Goal: Information Seeking & Learning: Learn about a topic

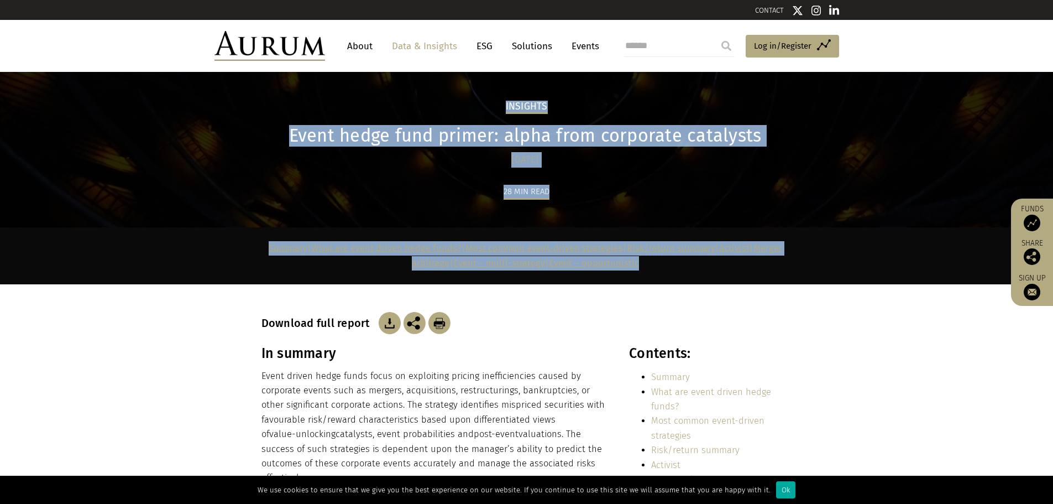
drag, startPoint x: 489, startPoint y: 101, endPoint x: 555, endPoint y: 284, distance: 194.7
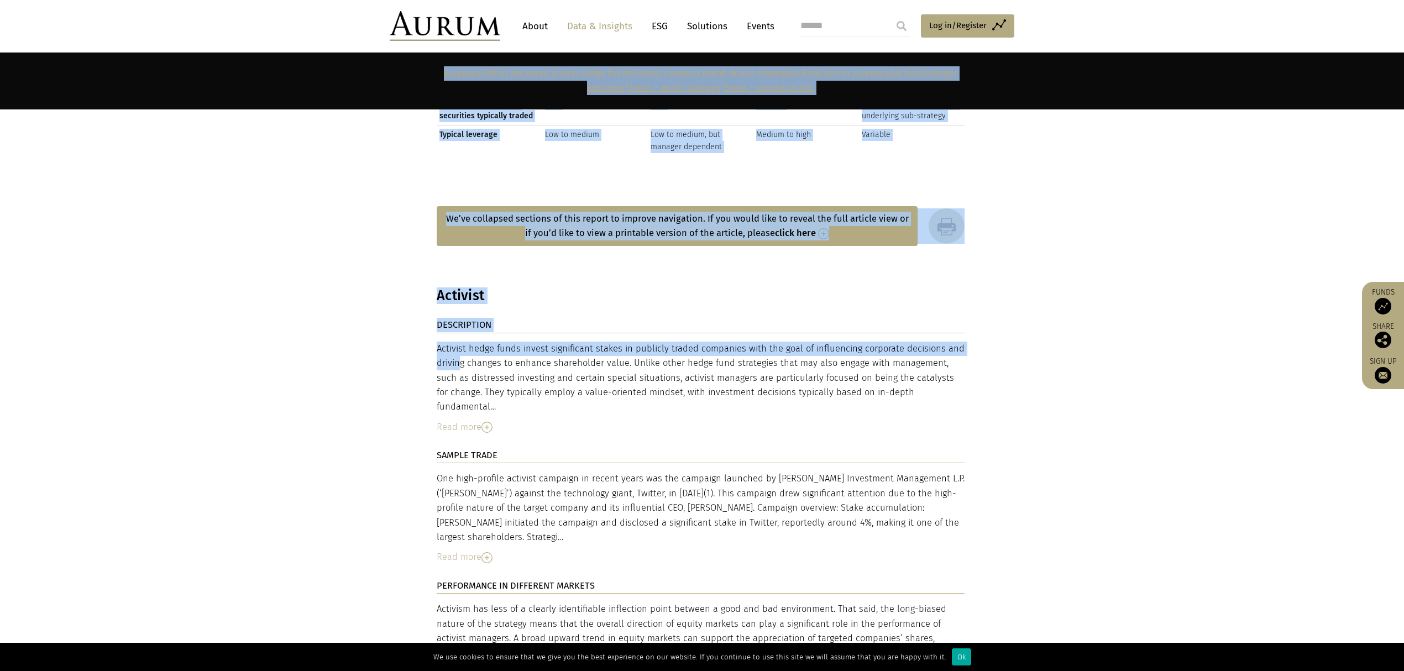
scroll to position [2014, 0]
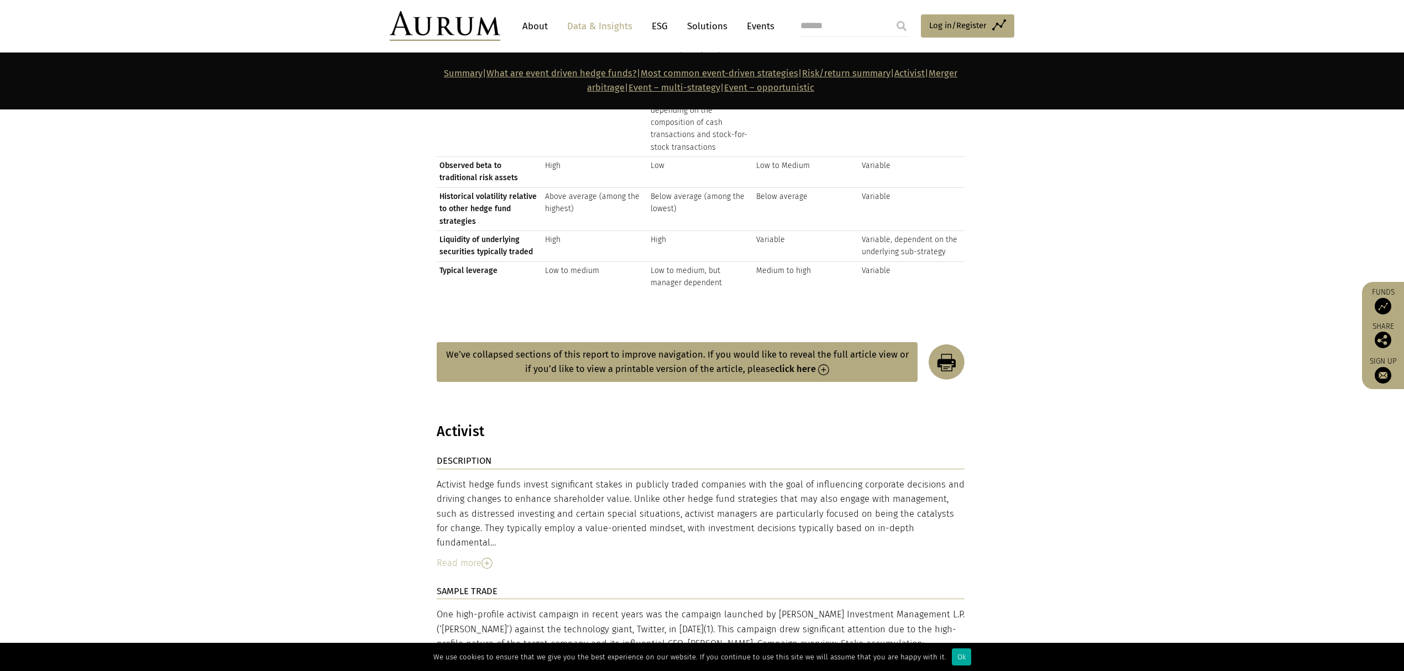
click at [489, 313] on div "Read more" at bounding box center [701, 563] width 528 height 14
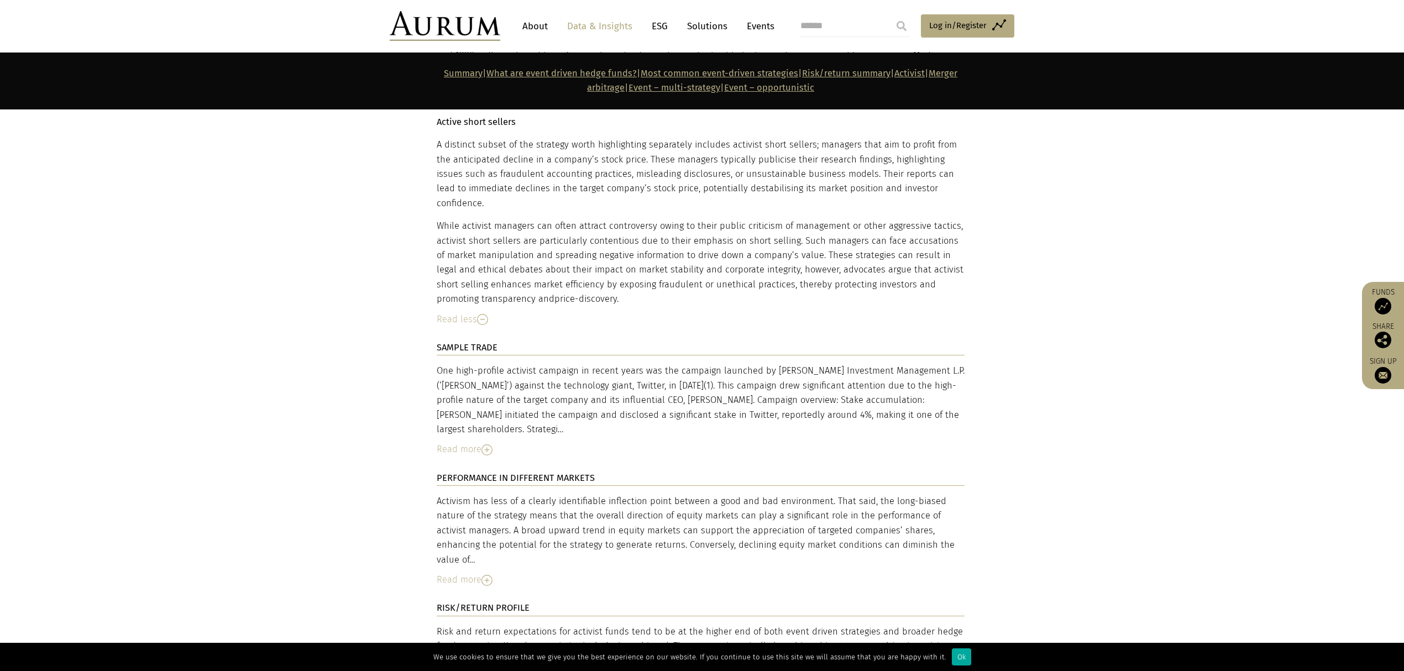
scroll to position [2898, 0]
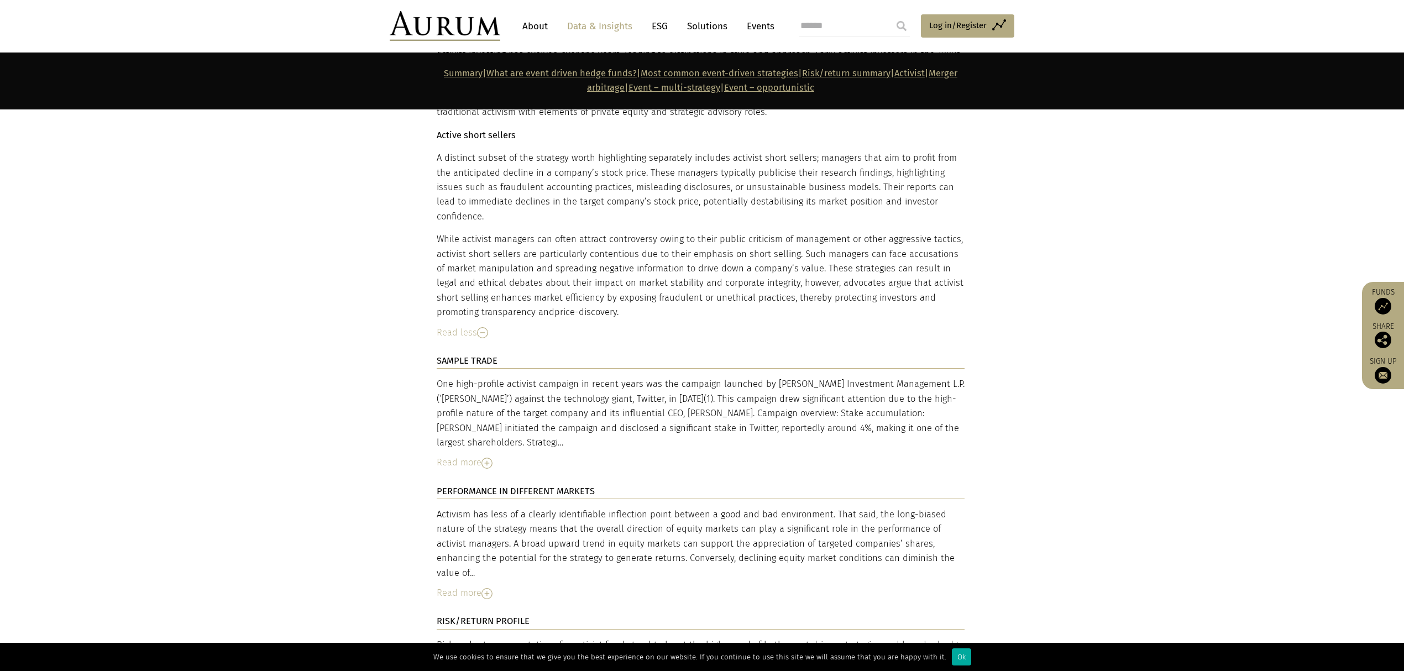
click at [489, 313] on img at bounding box center [487, 463] width 11 height 11
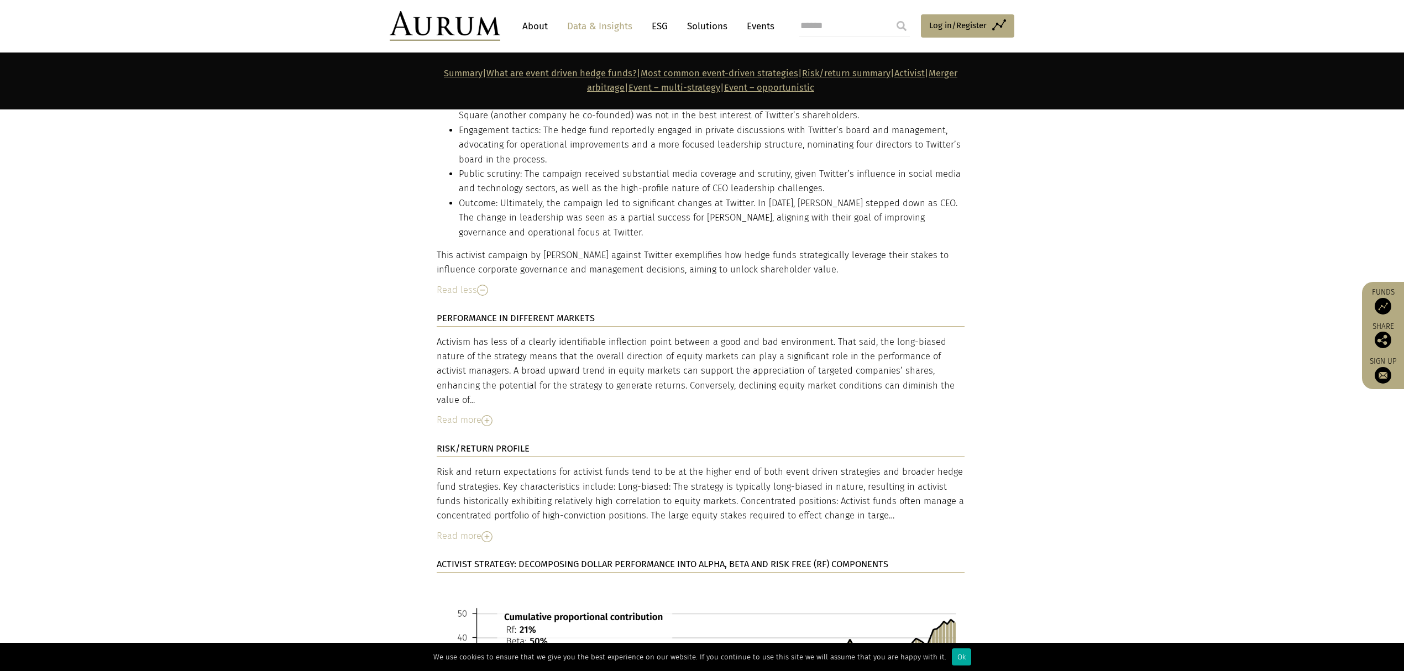
scroll to position [3340, 0]
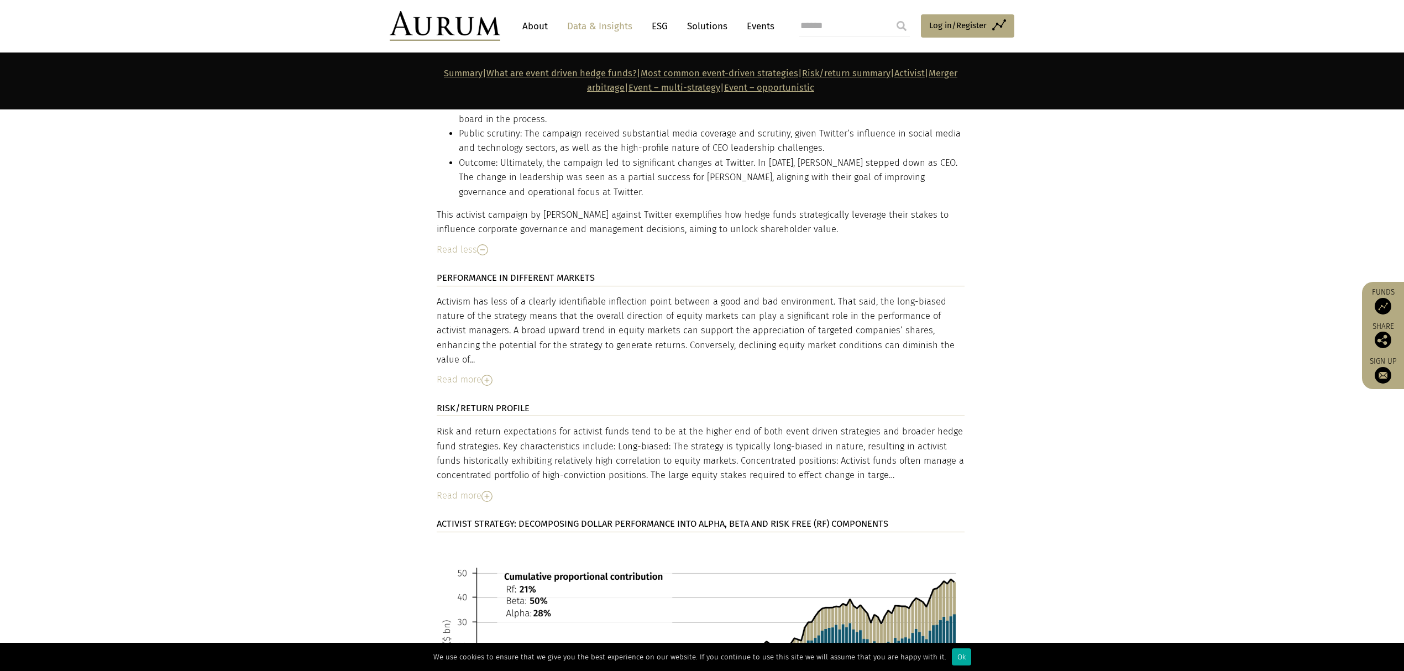
click at [482, 313] on div "Read more" at bounding box center [701, 380] width 528 height 14
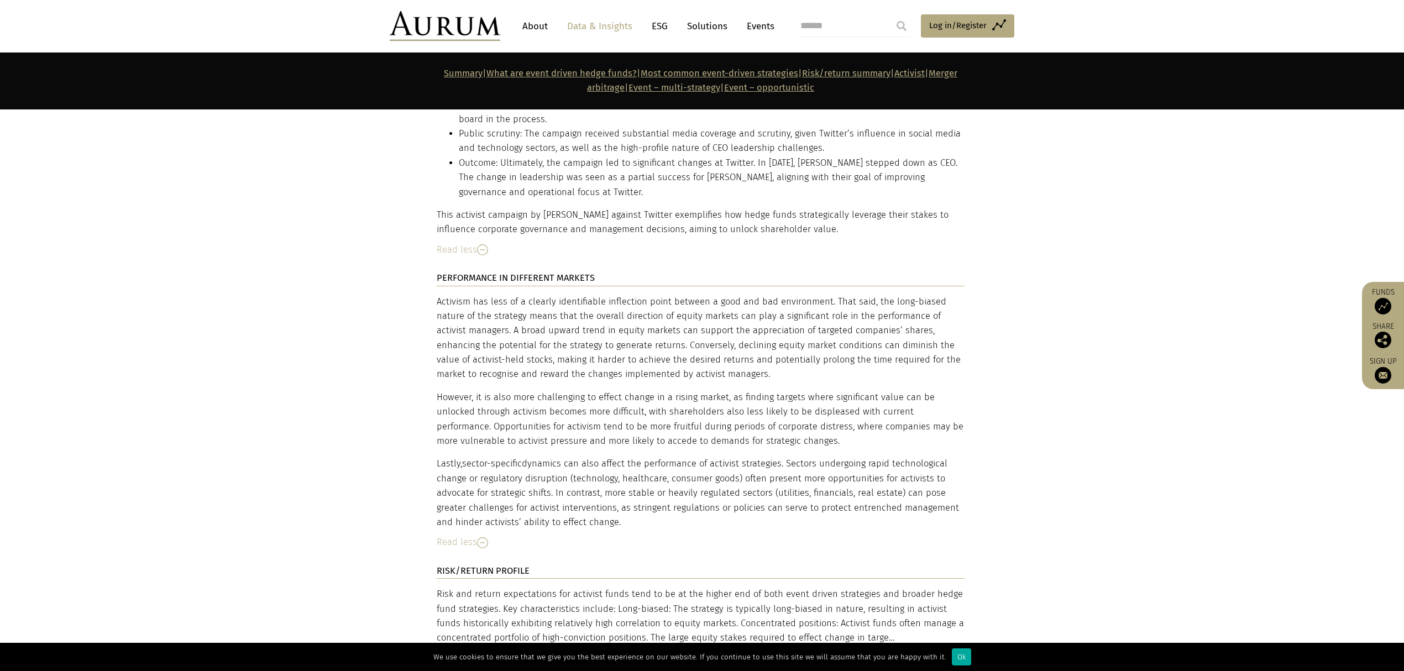
scroll to position [3709, 0]
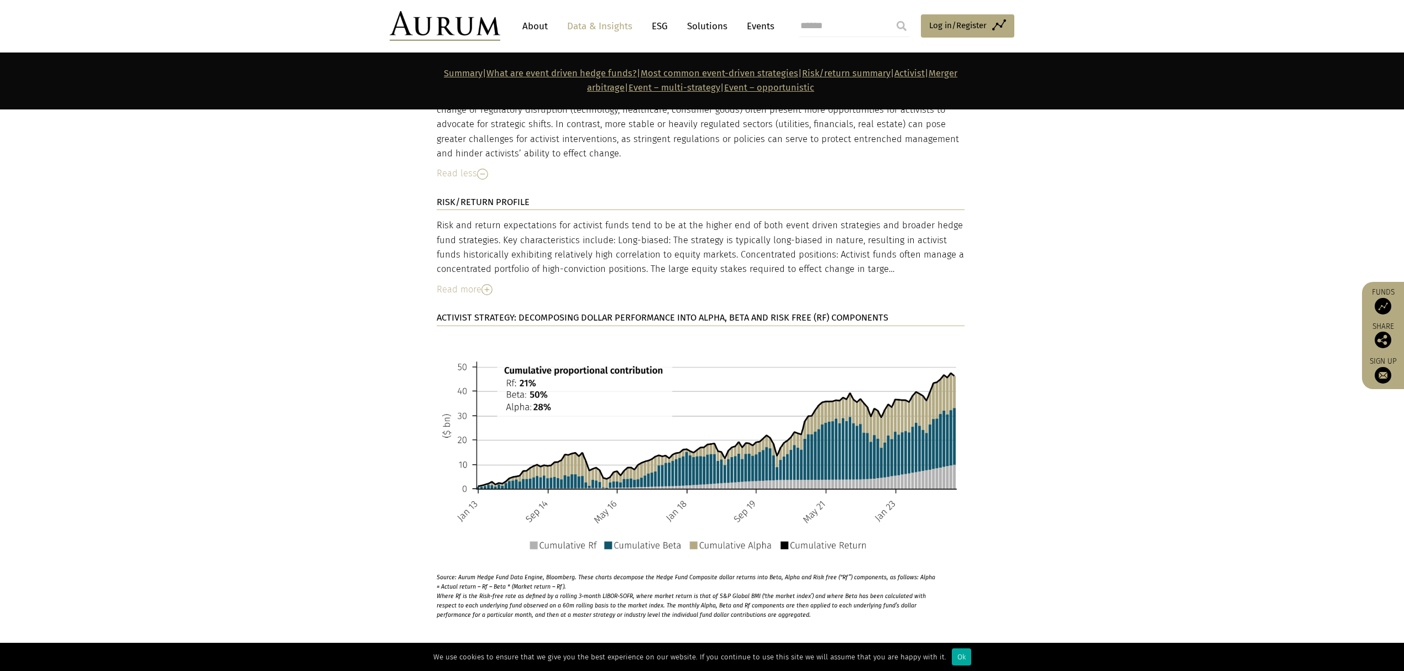
click at [476, 283] on div "Read more" at bounding box center [701, 290] width 528 height 14
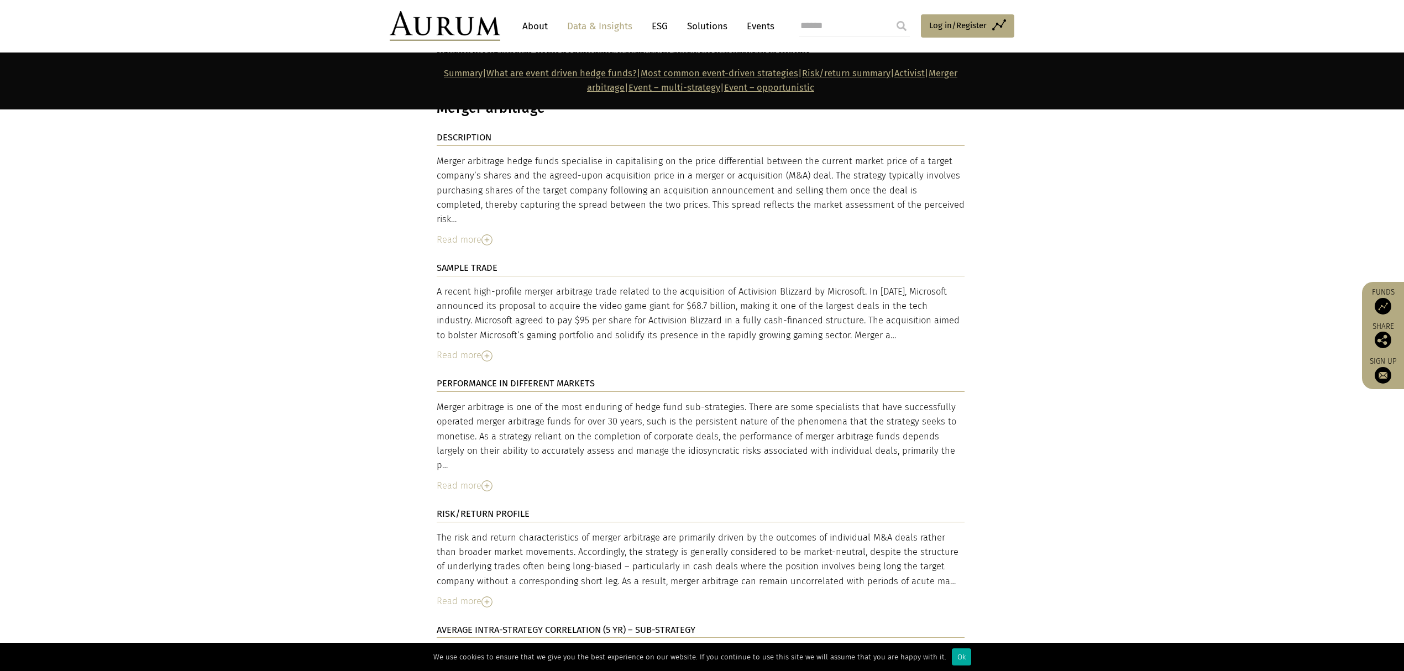
click at [468, 233] on div "Read more" at bounding box center [701, 240] width 528 height 14
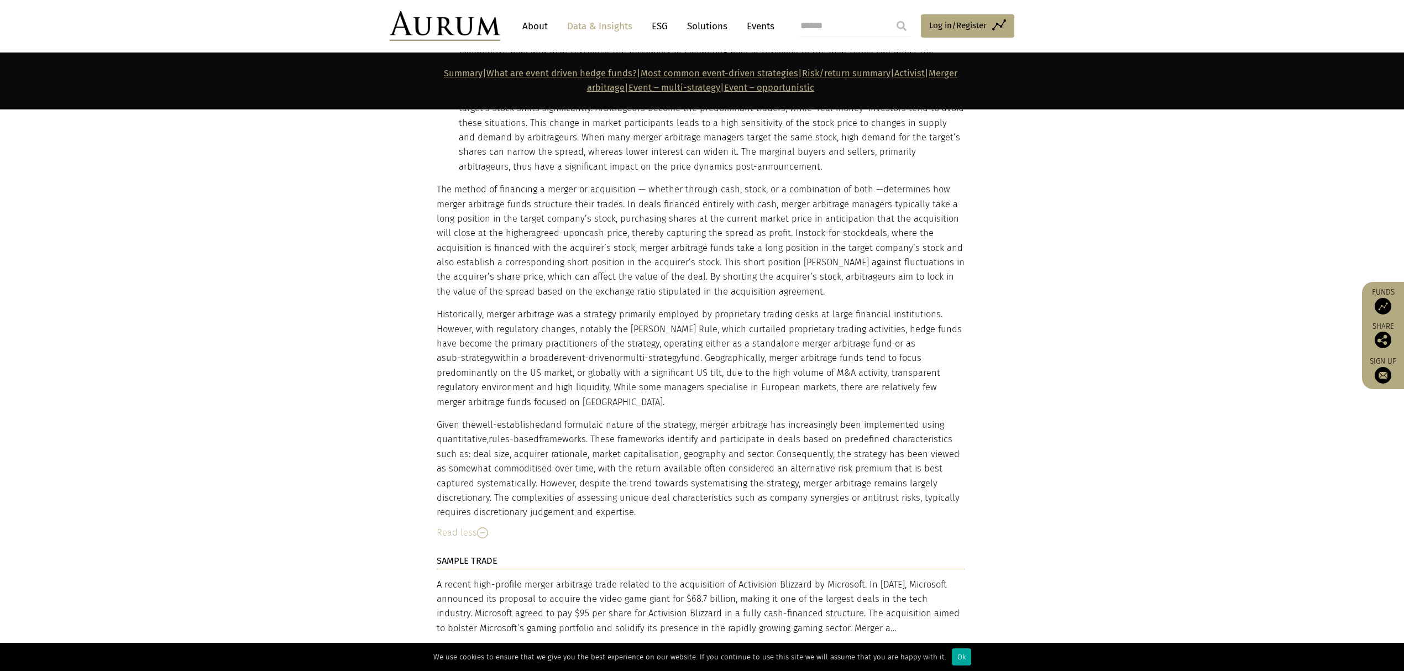
scroll to position [4962, 0]
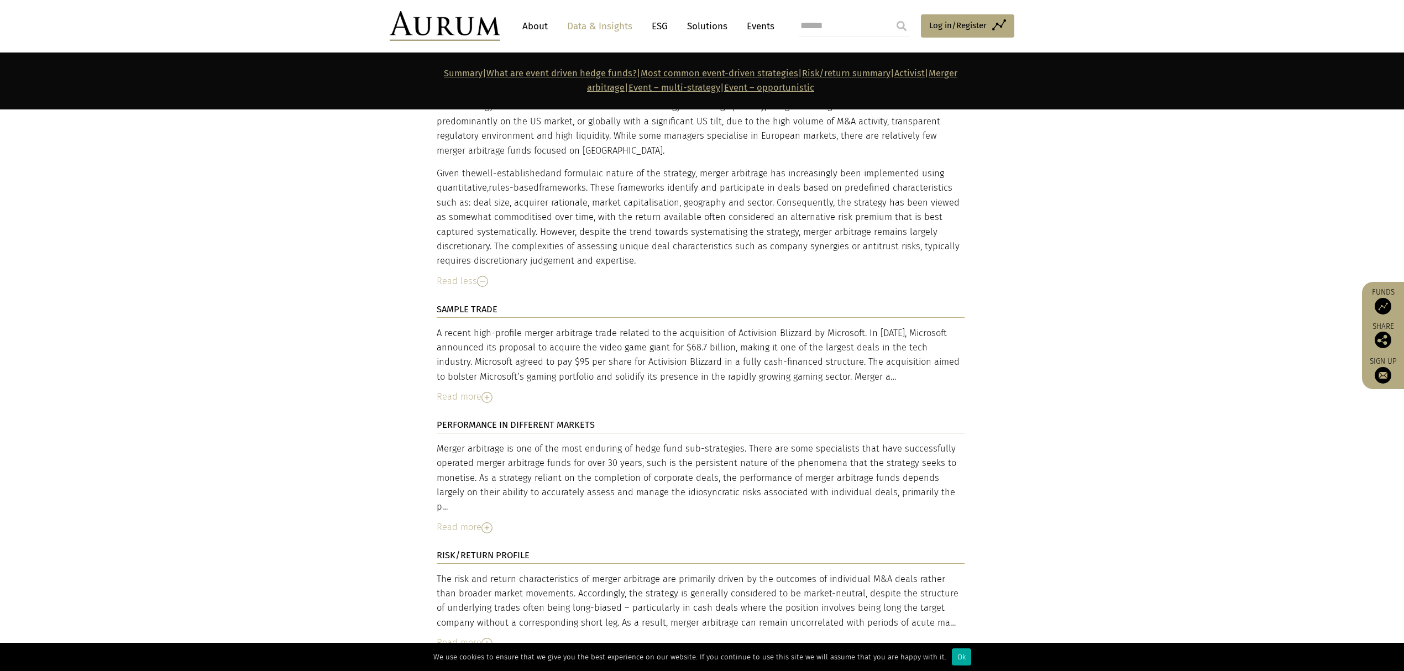
click at [478, 313] on div "Read more" at bounding box center [701, 397] width 528 height 14
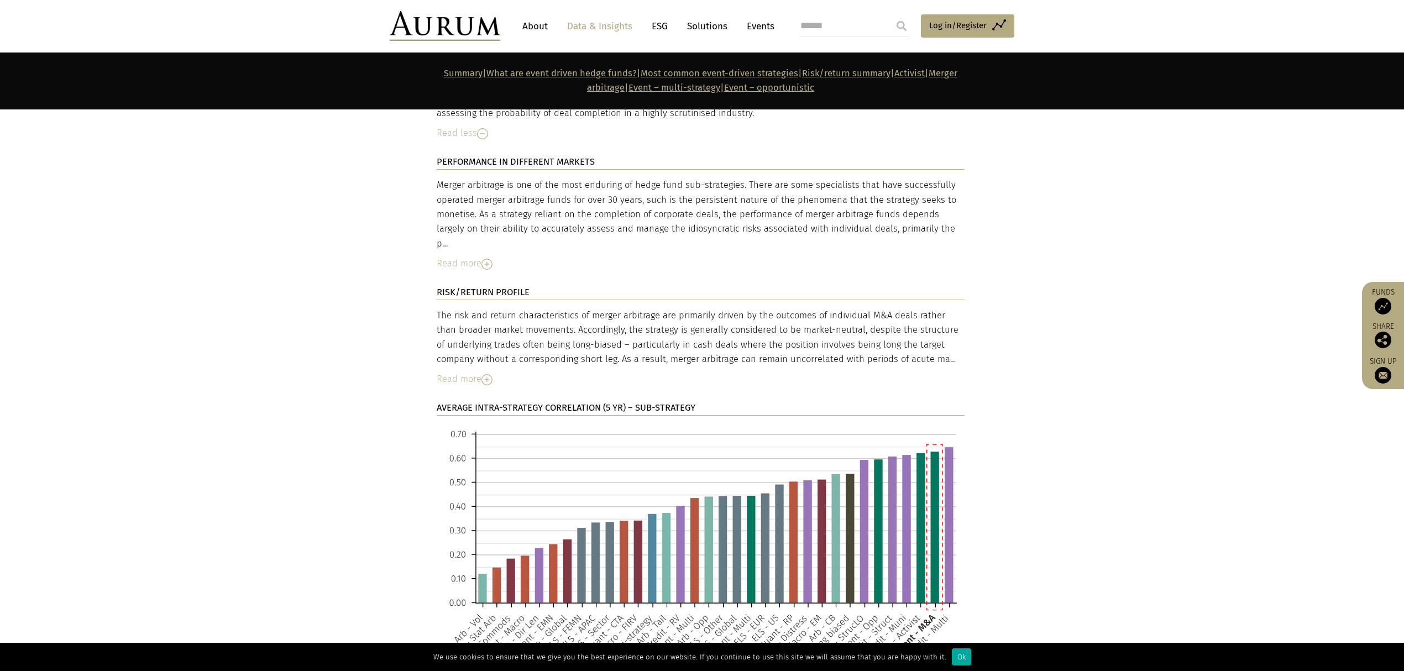
scroll to position [5626, 0]
click at [490, 313] on div "Read more" at bounding box center [701, 377] width 528 height 14
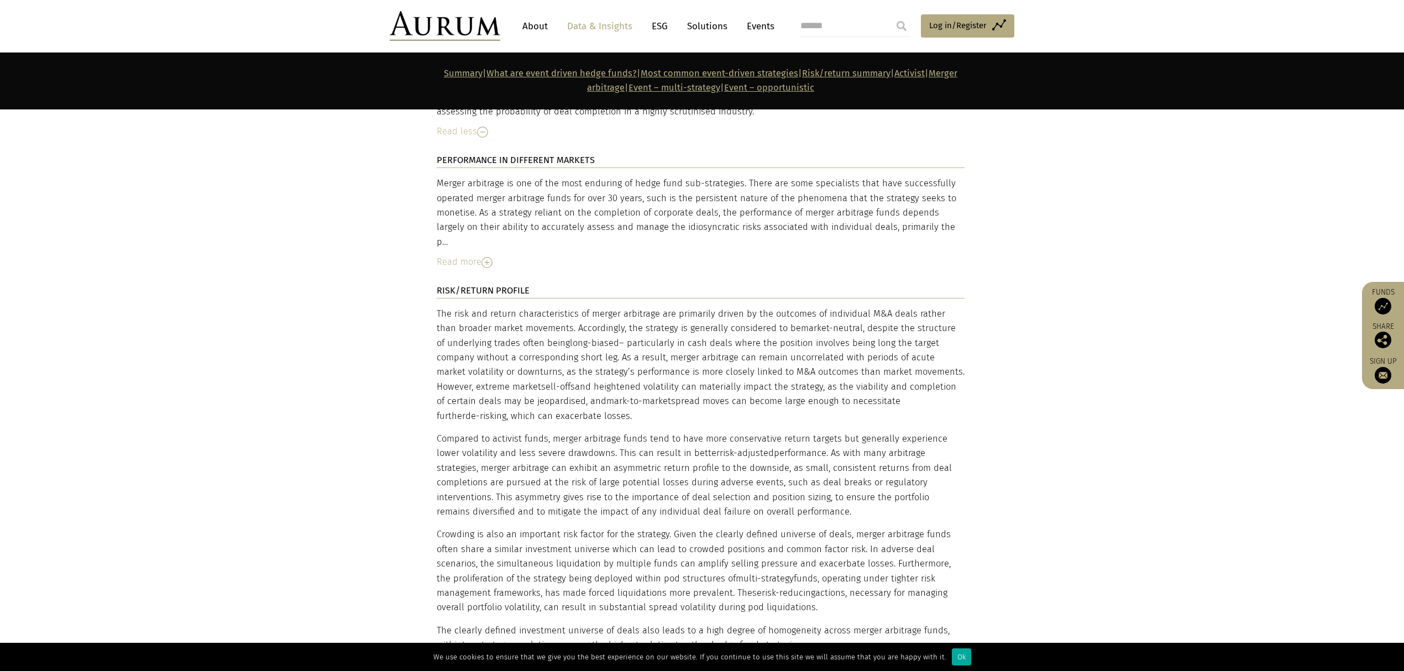
click at [473, 213] on div "PERFORMANCE IN DIFFERENT MARKETS Merger arbitrage is one of the most enduring o…" at bounding box center [701, 218] width 528 height 130
click at [485, 255] on div "Read more" at bounding box center [701, 262] width 528 height 14
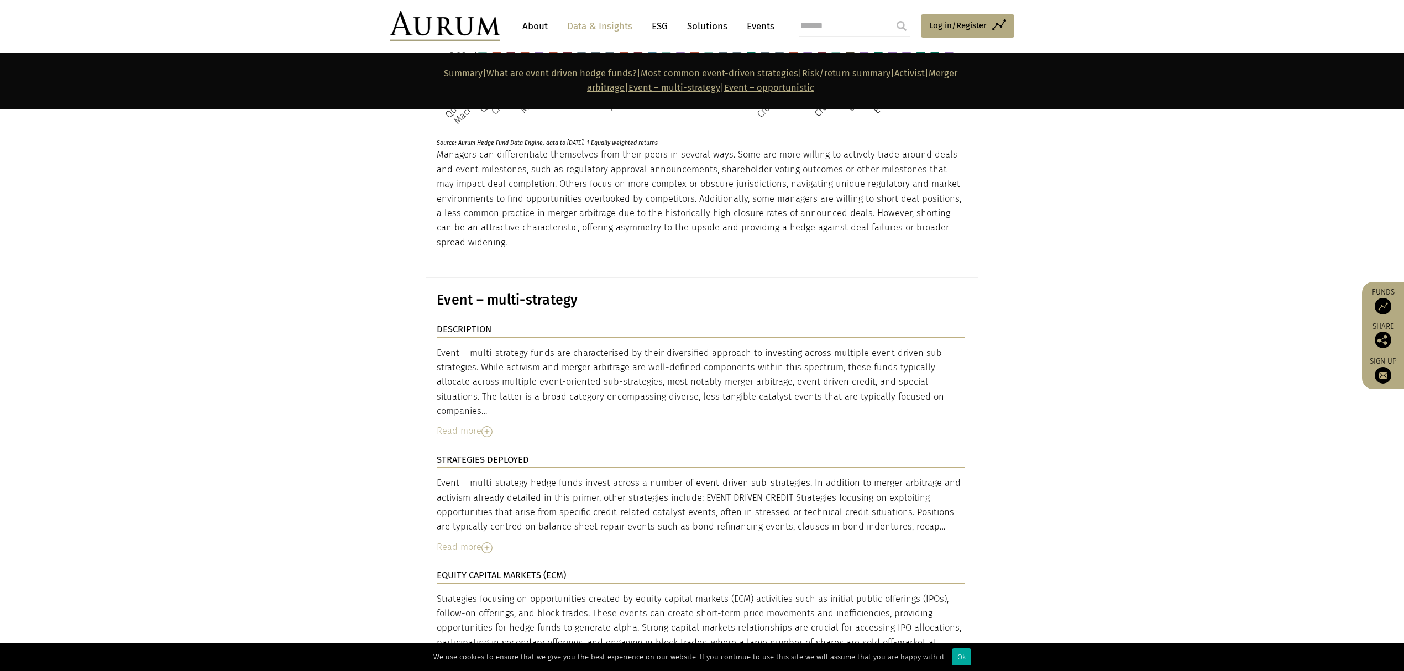
click at [483, 313] on img at bounding box center [487, 431] width 11 height 11
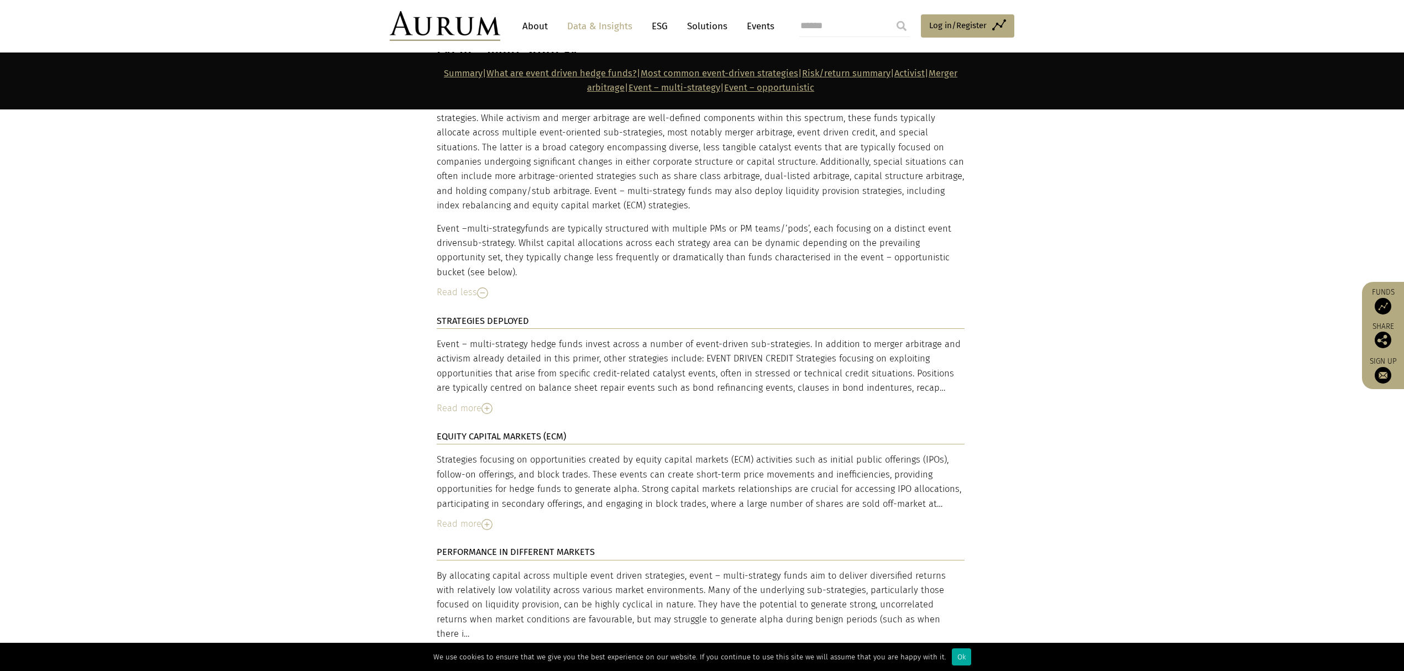
scroll to position [7174, 0]
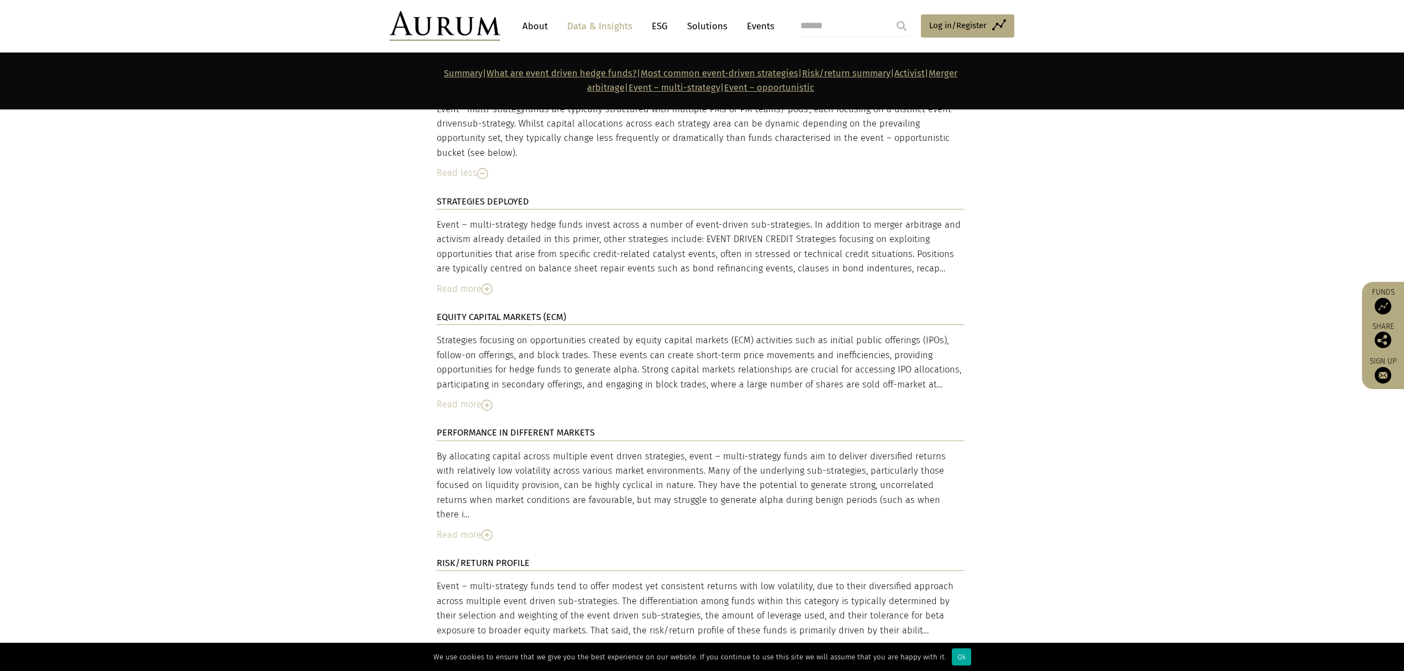
click at [485, 259] on div "STRATEGIES DEPLOYED Event – multi-strategy hedge funds invest across a number o…" at bounding box center [701, 253] width 528 height 116
click at [483, 284] on img at bounding box center [487, 289] width 11 height 11
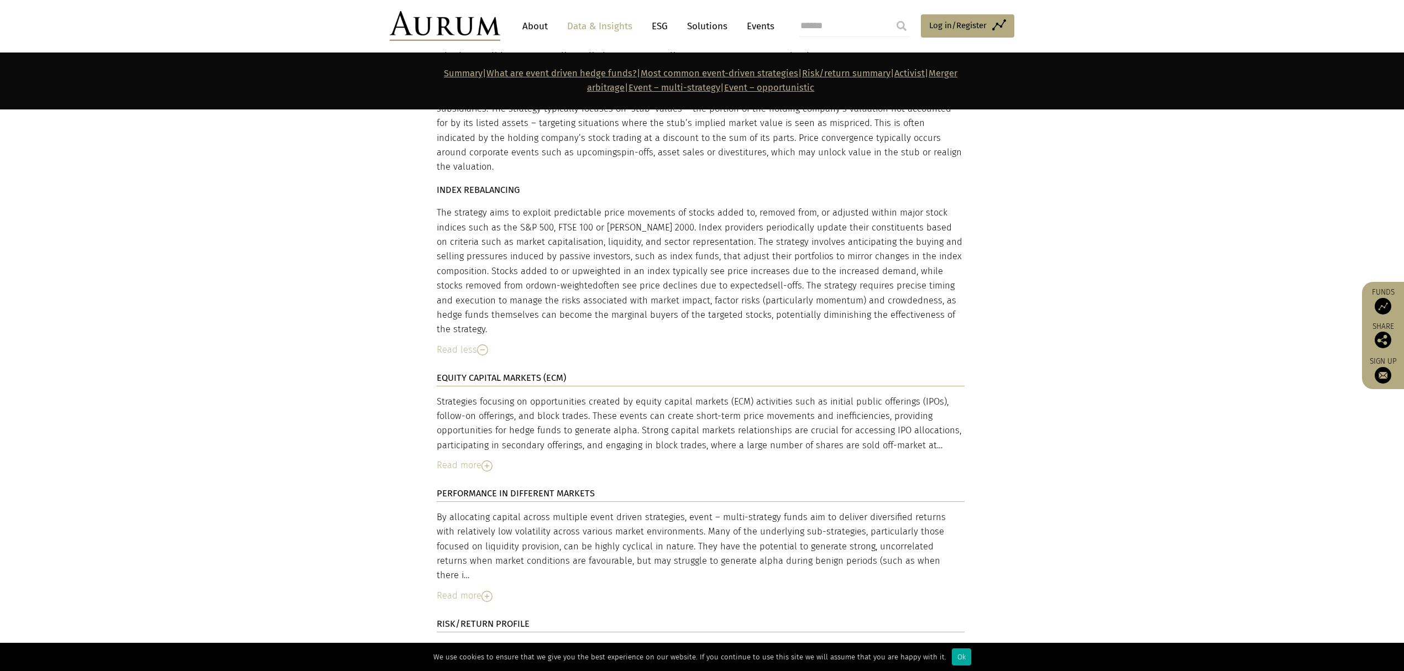
scroll to position [7911, 0]
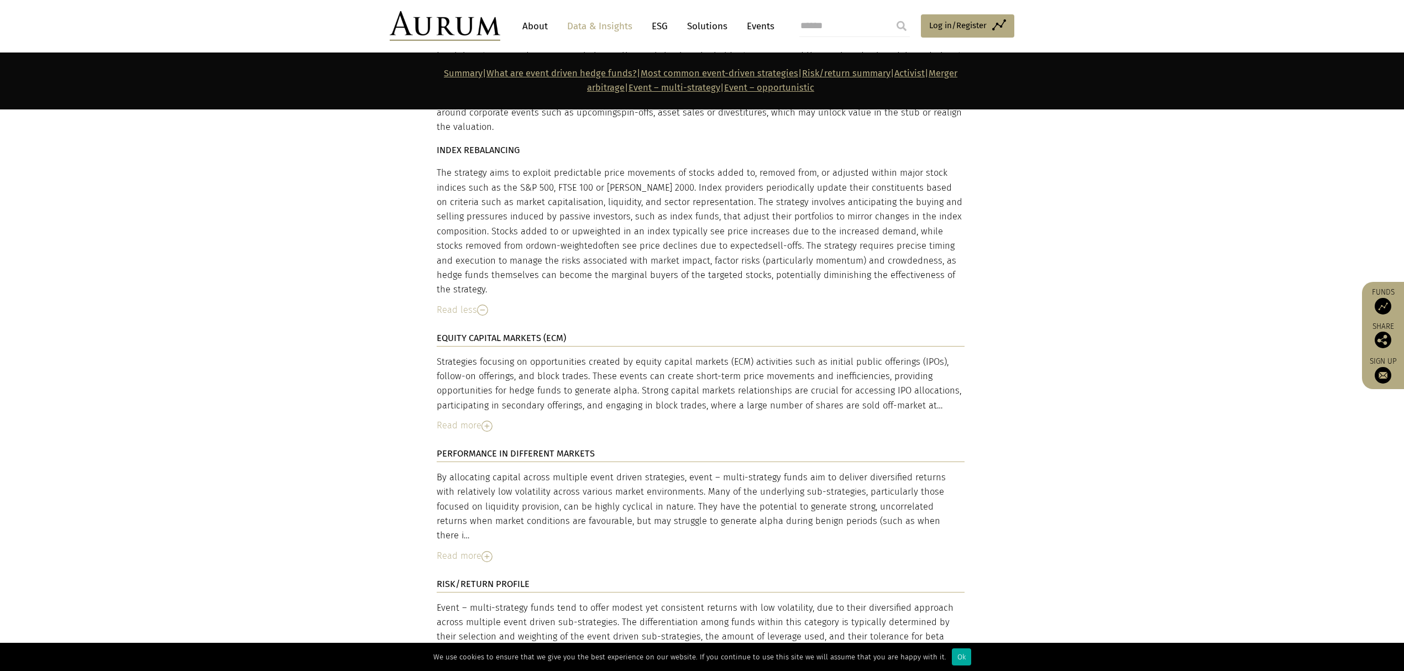
click at [490, 313] on img at bounding box center [487, 426] width 11 height 11
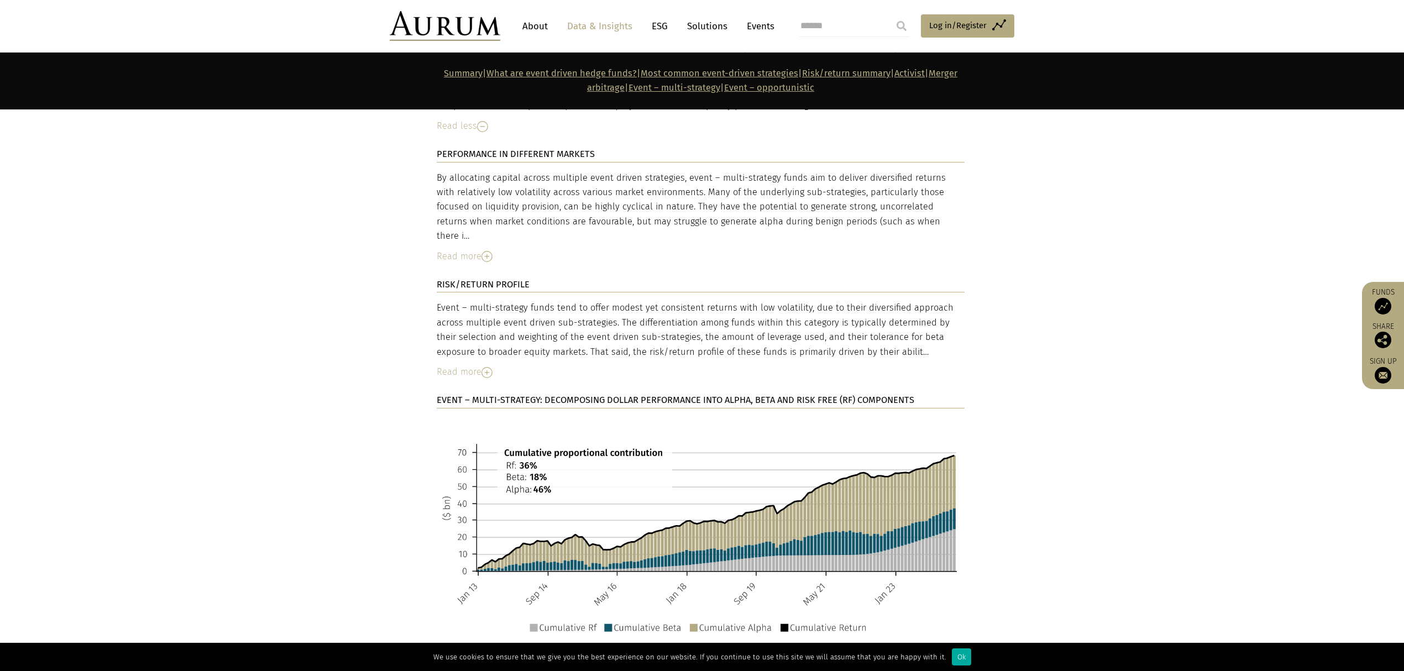
scroll to position [8280, 0]
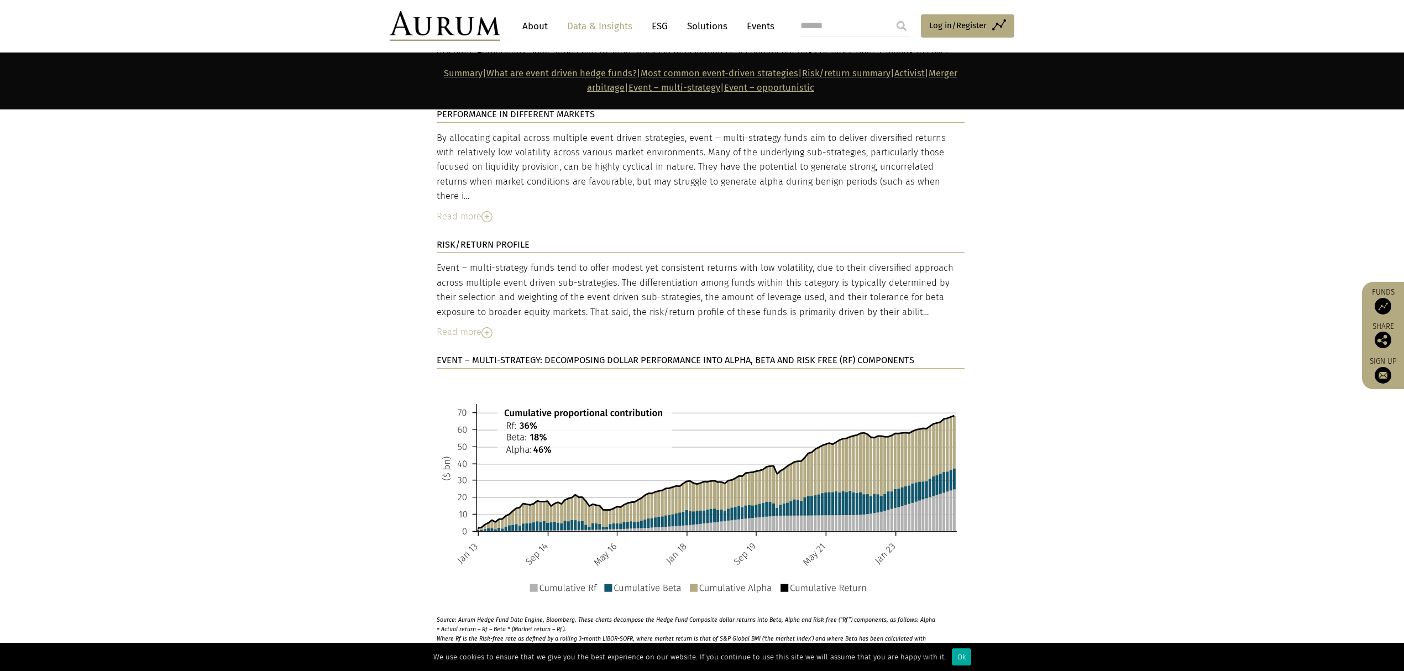
click at [464, 142] on div "PERFORMANCE IN DIFFERENT MARKETS By allocating capital across multiple event dr…" at bounding box center [701, 172] width 528 height 130
click at [467, 210] on div "Read more" at bounding box center [701, 217] width 528 height 14
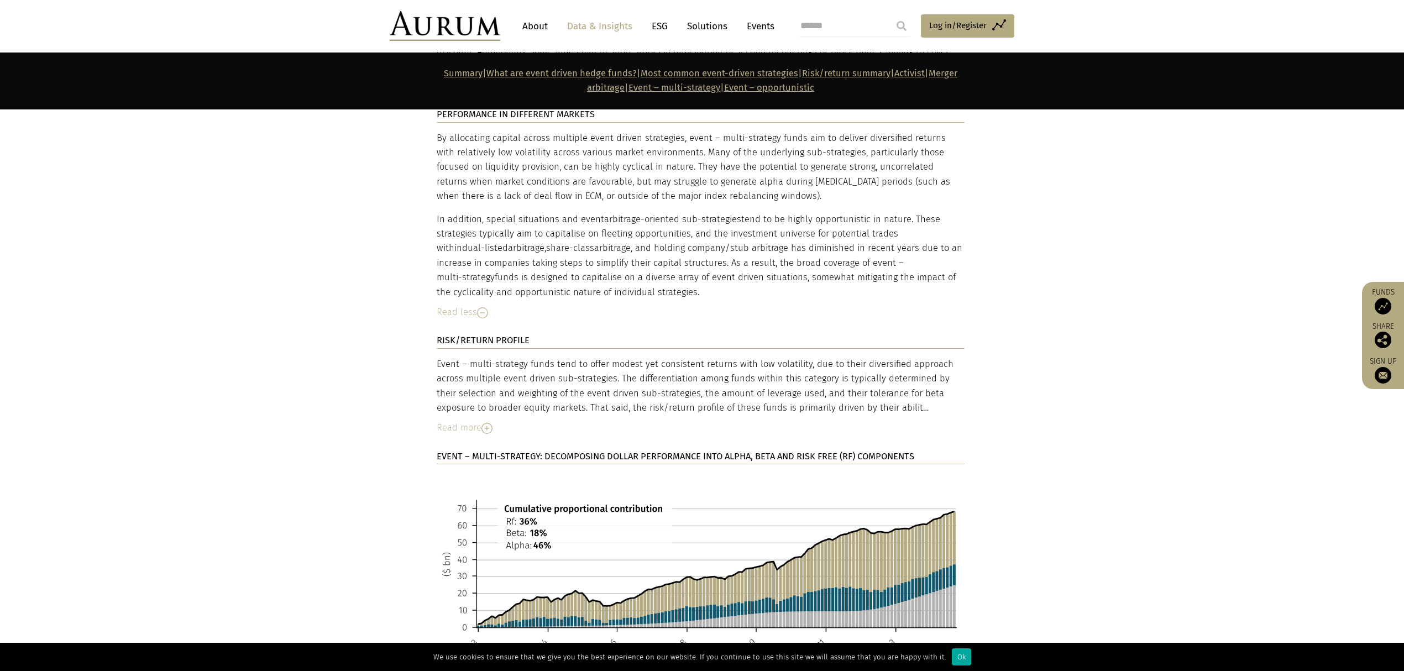
click at [496, 313] on div "Read more" at bounding box center [701, 428] width 528 height 14
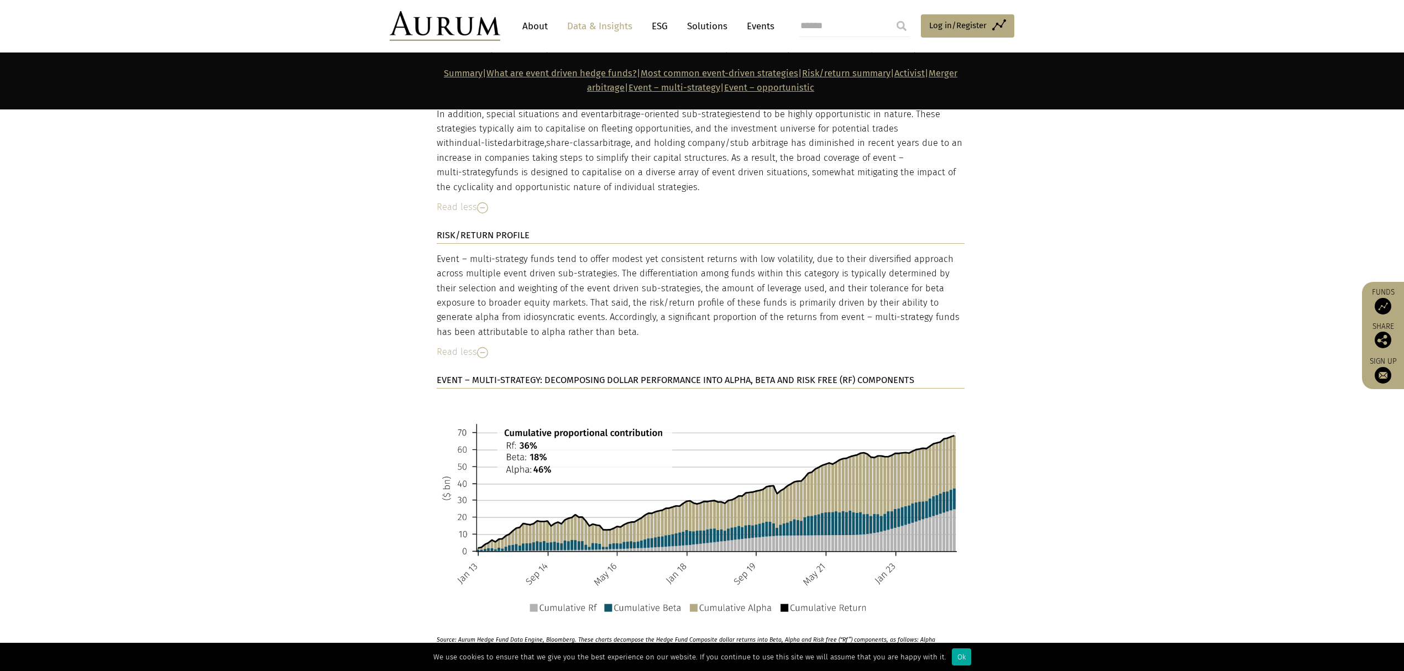
scroll to position [8722, 0]
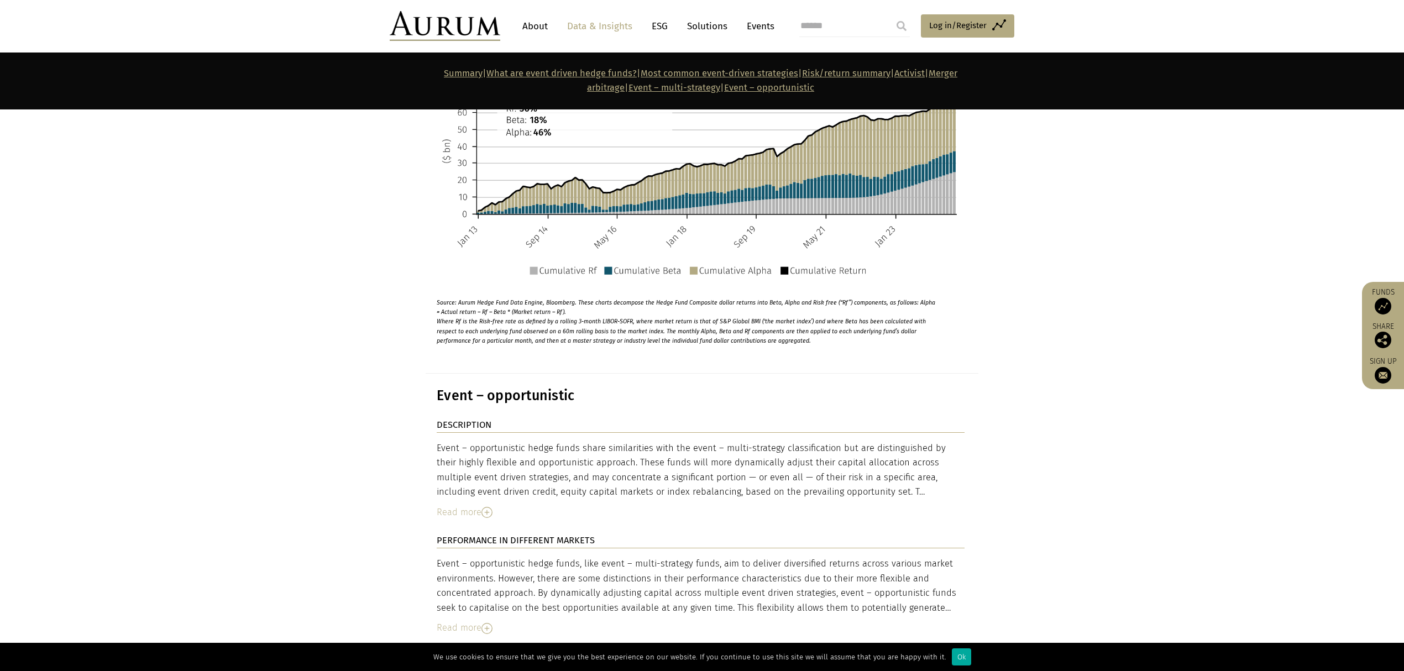
click at [501, 313] on div "Read more" at bounding box center [701, 512] width 528 height 14
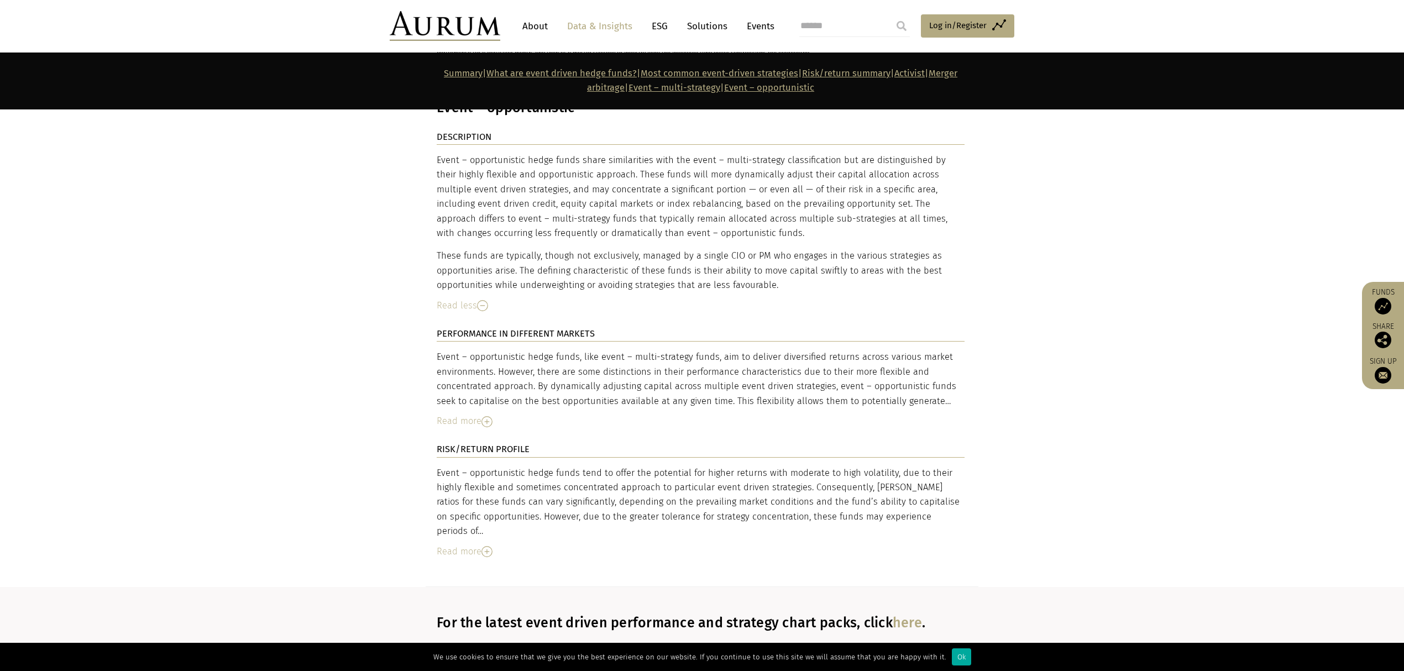
scroll to position [9017, 0]
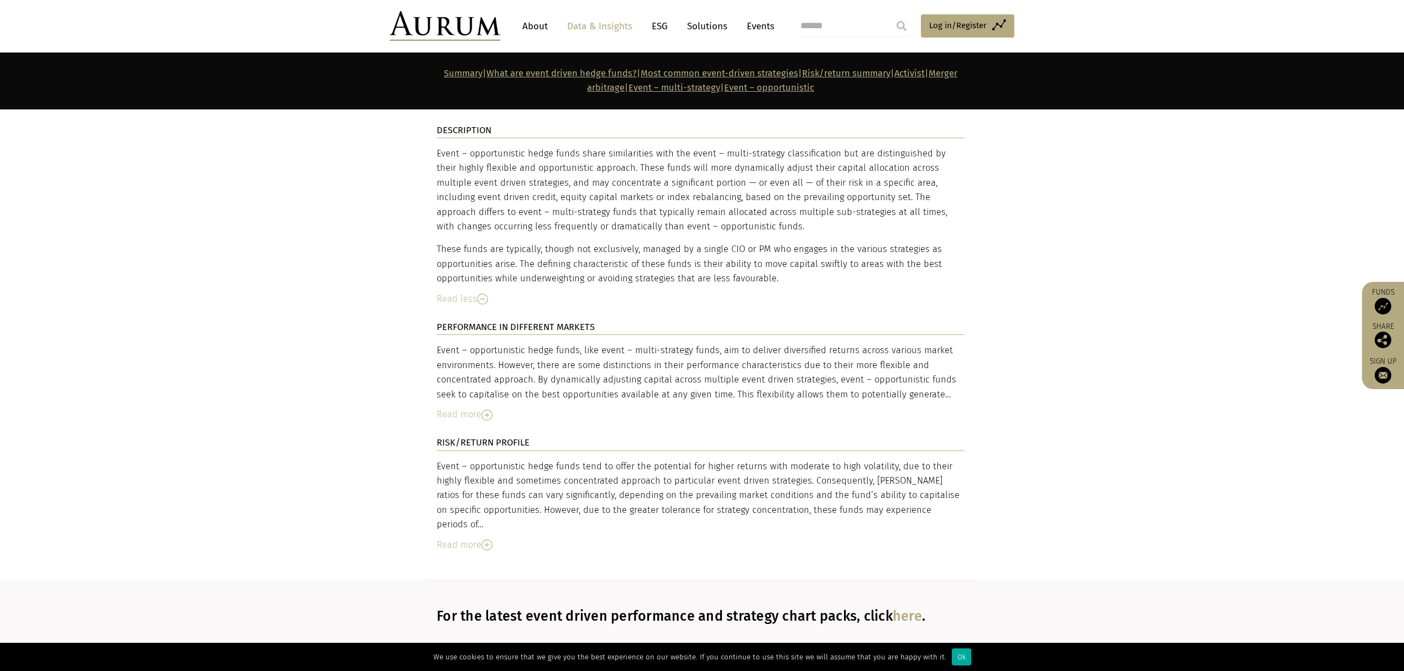
click at [487, 313] on img at bounding box center [487, 415] width 11 height 11
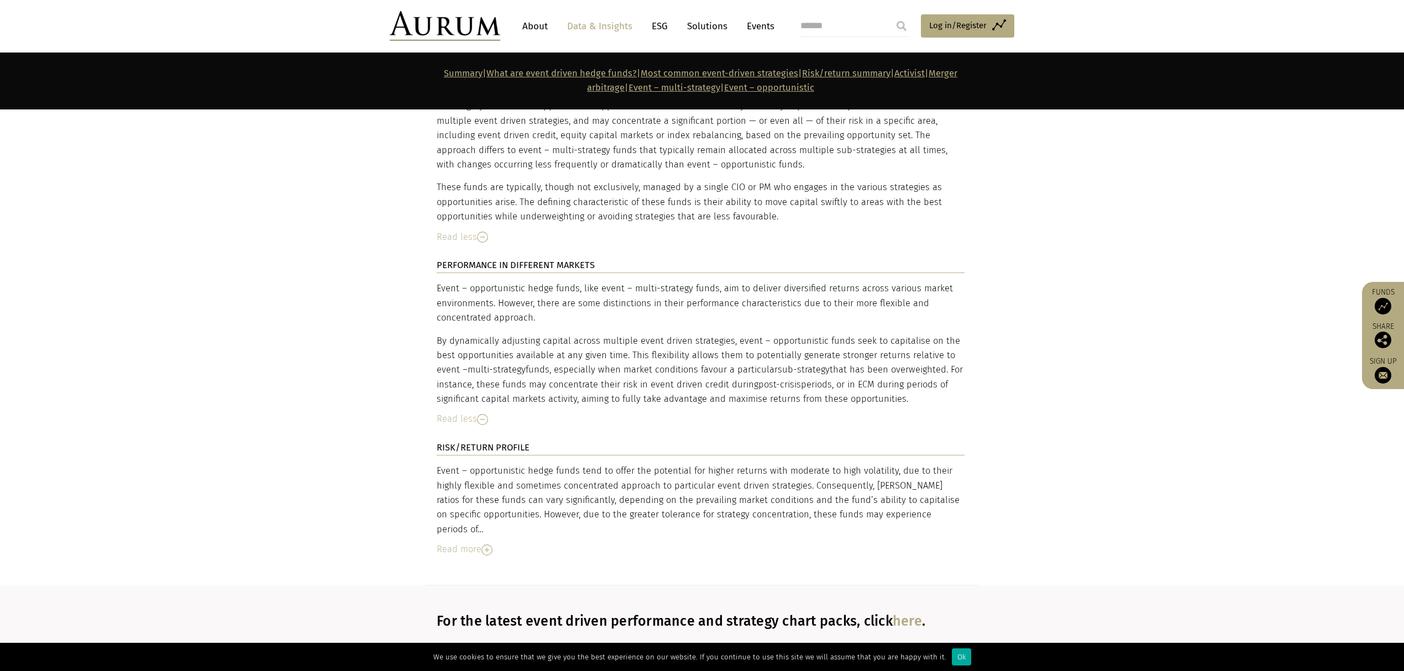
scroll to position [9238, 0]
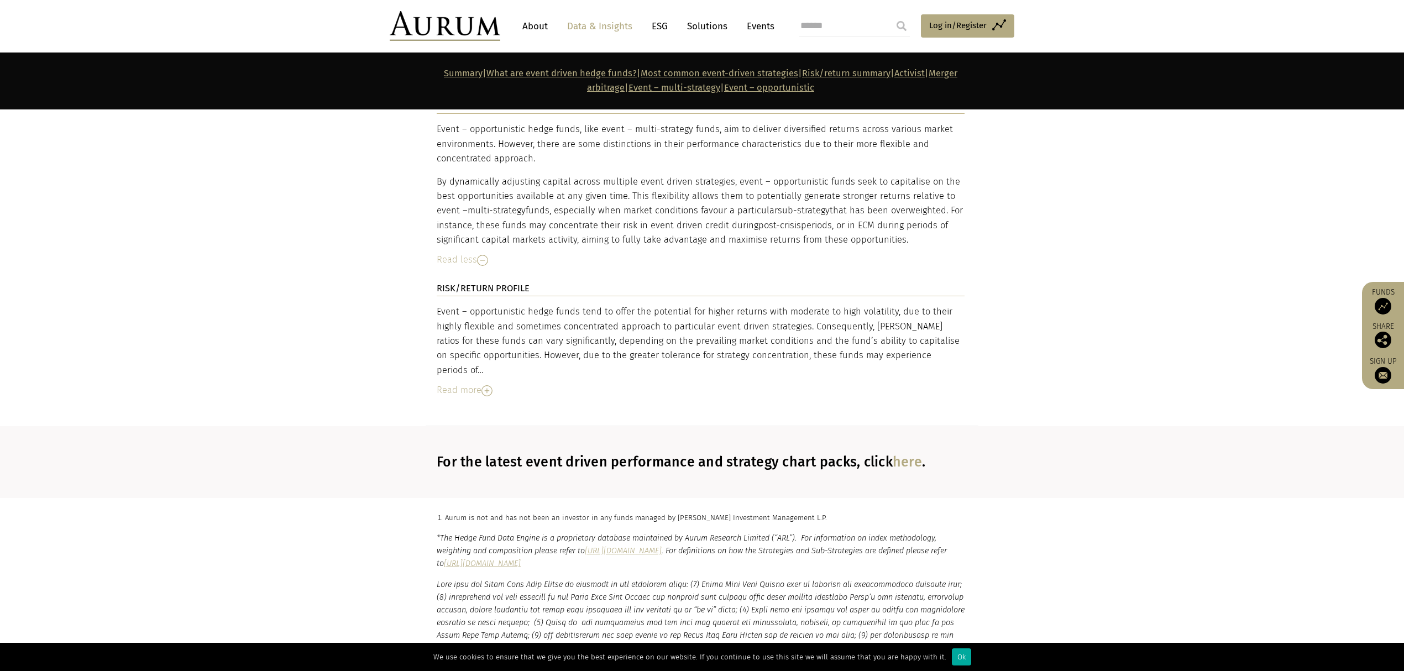
click at [480, 313] on div "DESCRIPTION Event – opportunistic hedge funds share similarities with the event…" at bounding box center [702, 164] width 553 height 524
click at [484, 313] on img at bounding box center [487, 390] width 11 height 11
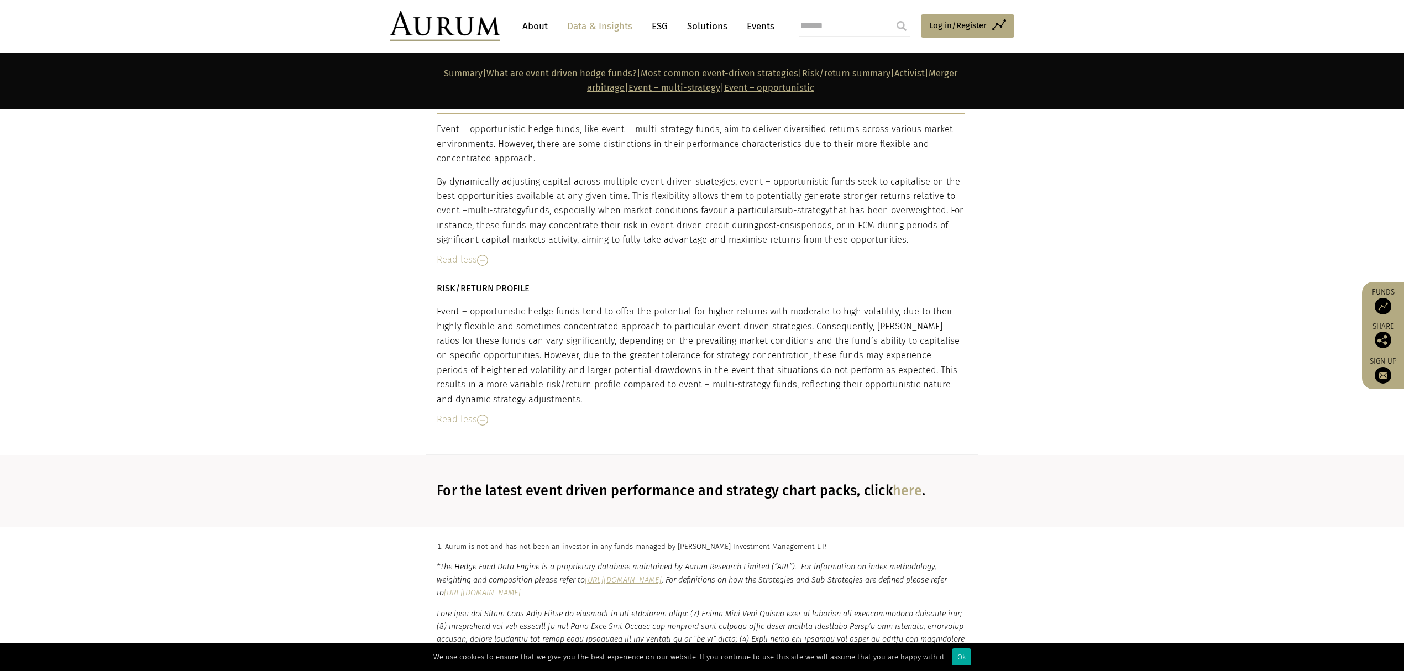
drag, startPoint x: 791, startPoint y: 347, endPoint x: 761, endPoint y: 349, distance: 29.4
click at [521, 313] on div "Read less" at bounding box center [701, 419] width 528 height 14
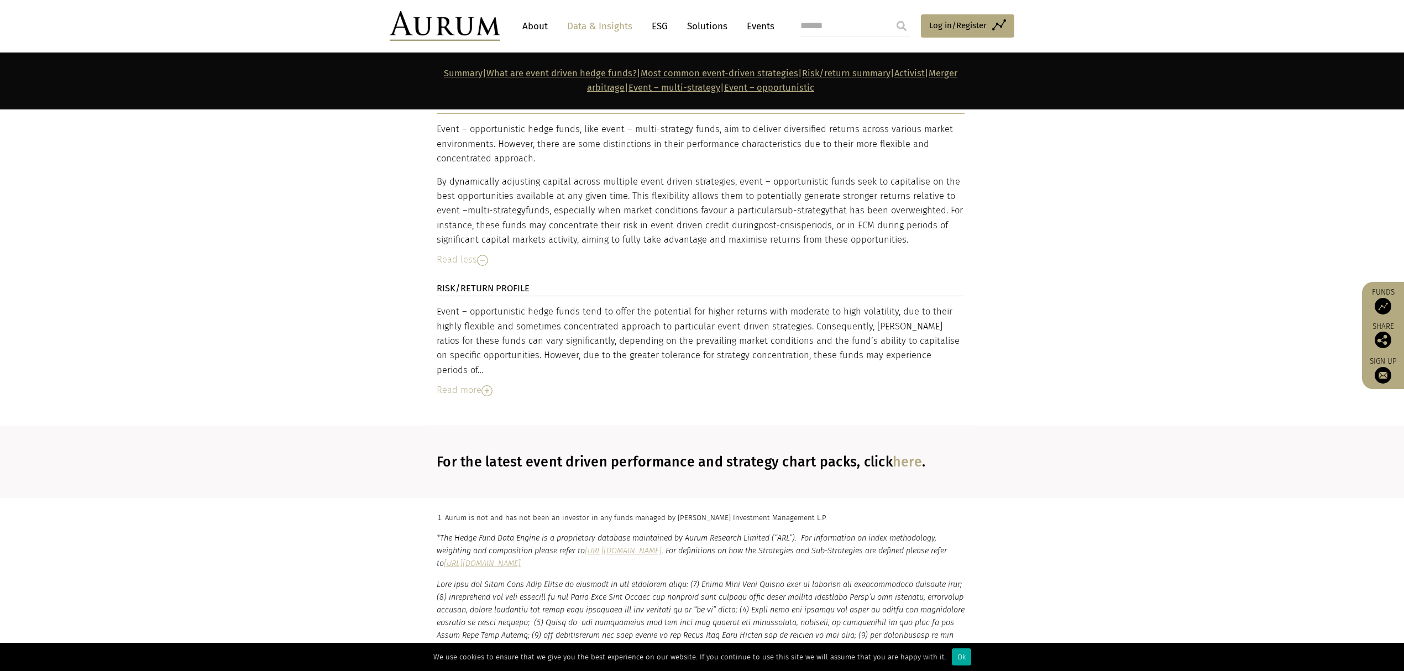
click at [507, 313] on div "Read more" at bounding box center [701, 390] width 528 height 14
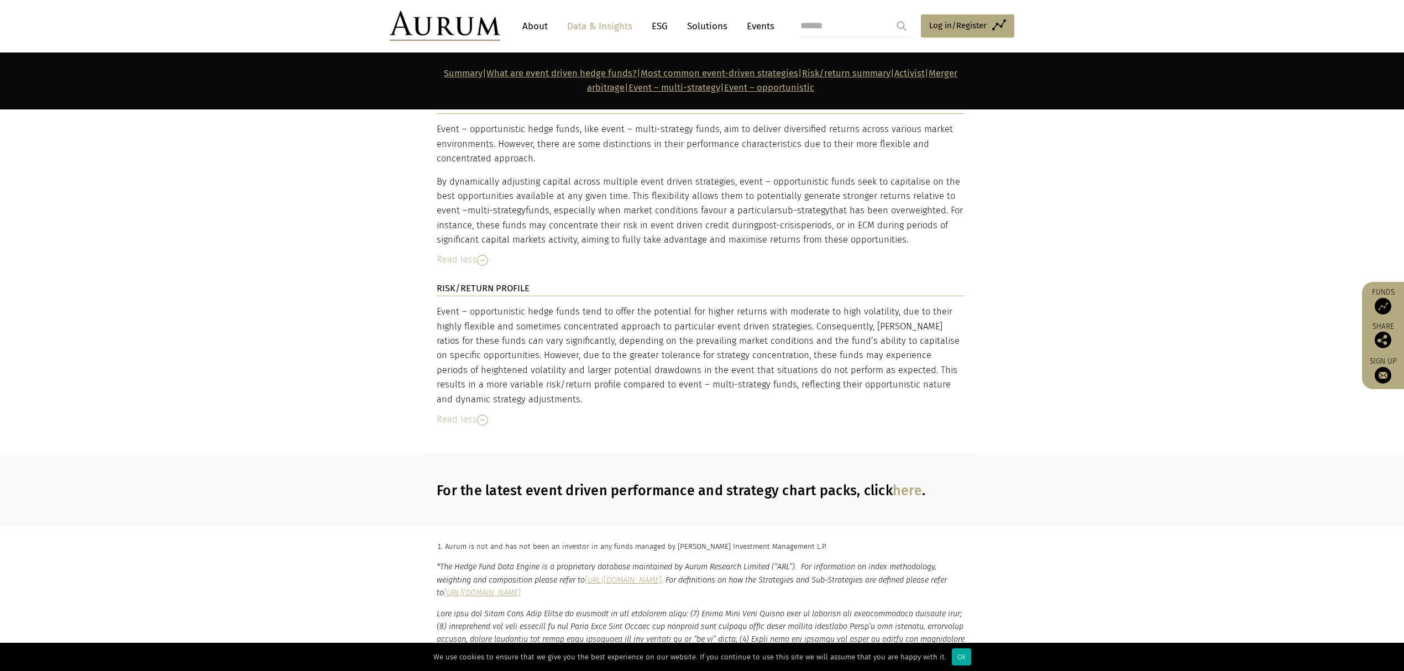
drag, startPoint x: 569, startPoint y: 332, endPoint x: 537, endPoint y: 281, distance: 59.4
click at [521, 305] on div "Event – opportunistic hedge funds tend to offer the potential for higher return…" at bounding box center [701, 356] width 528 height 102
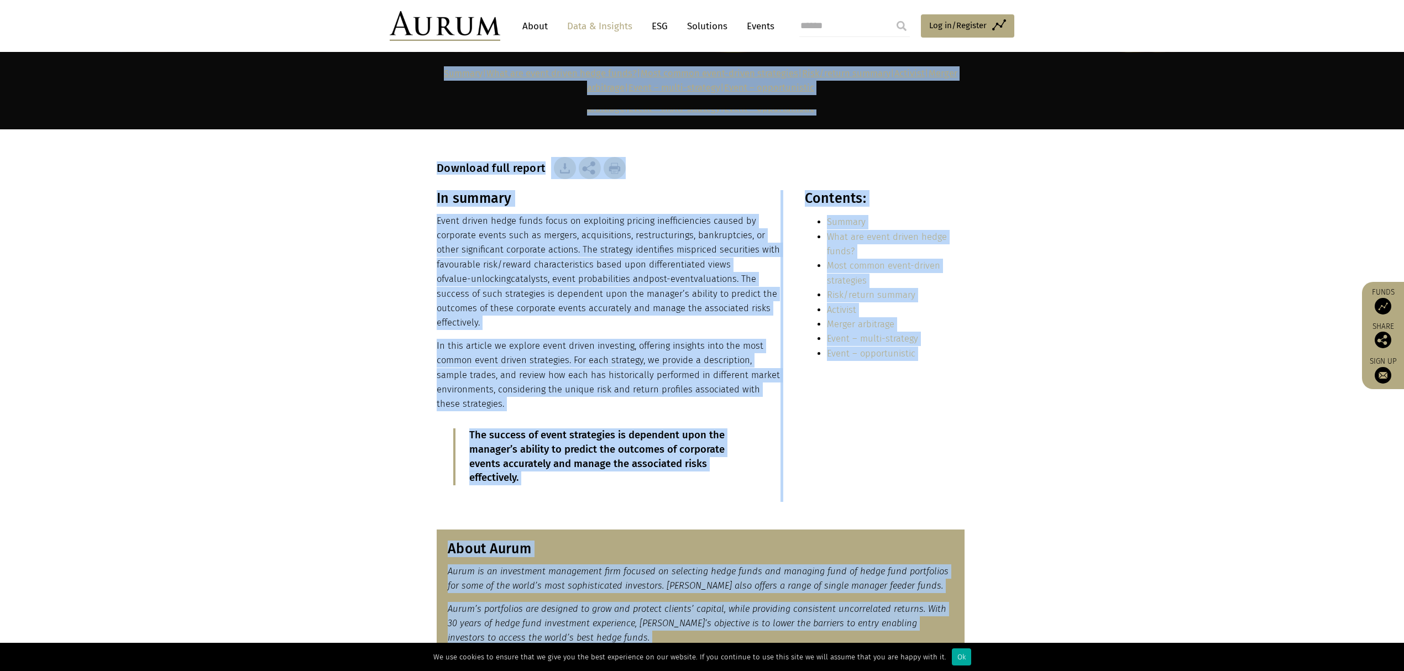
scroll to position [0, 0]
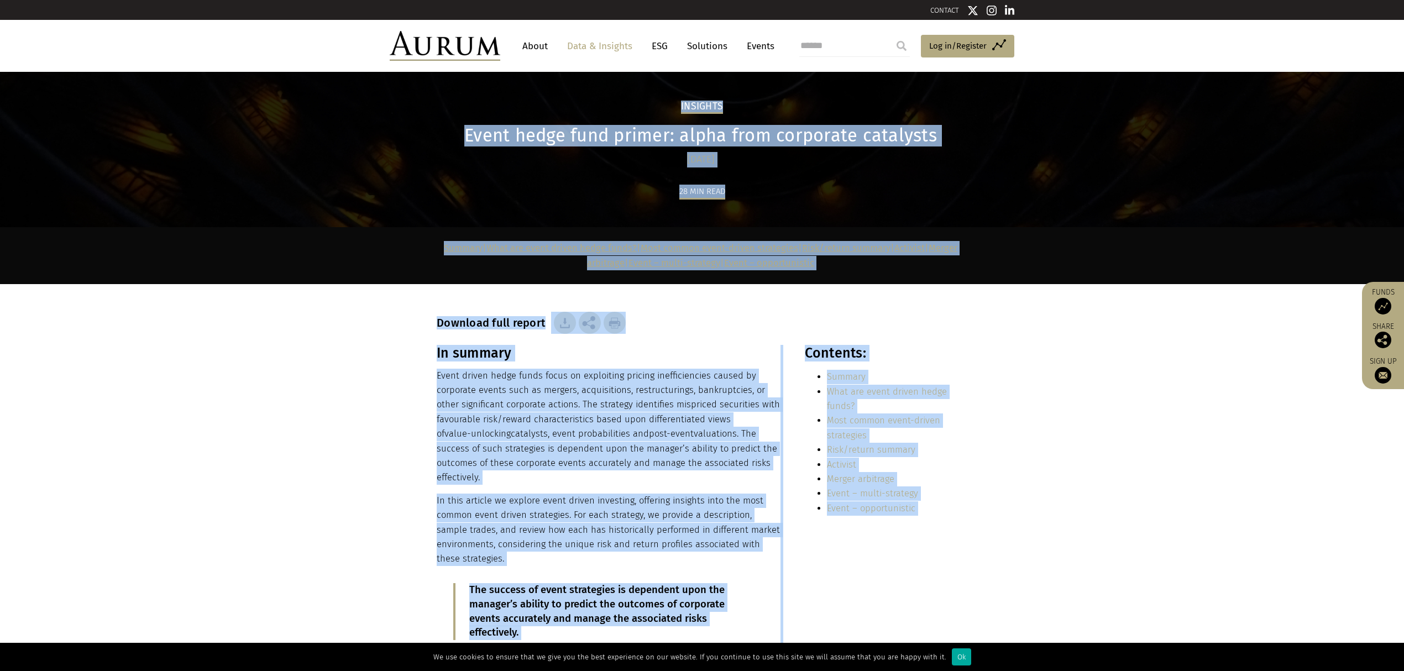
drag, startPoint x: 594, startPoint y: 348, endPoint x: 679, endPoint y: 102, distance: 260.9
copy main "Loremips Dolor sitam cons adipis: elits doei temporinc utlaboree 46/19/9953 92 …"
click at [521, 313] on p "Event driven hedge funds focus on exploiting pricing inefficiencies caused by c…" at bounding box center [609, 427] width 344 height 117
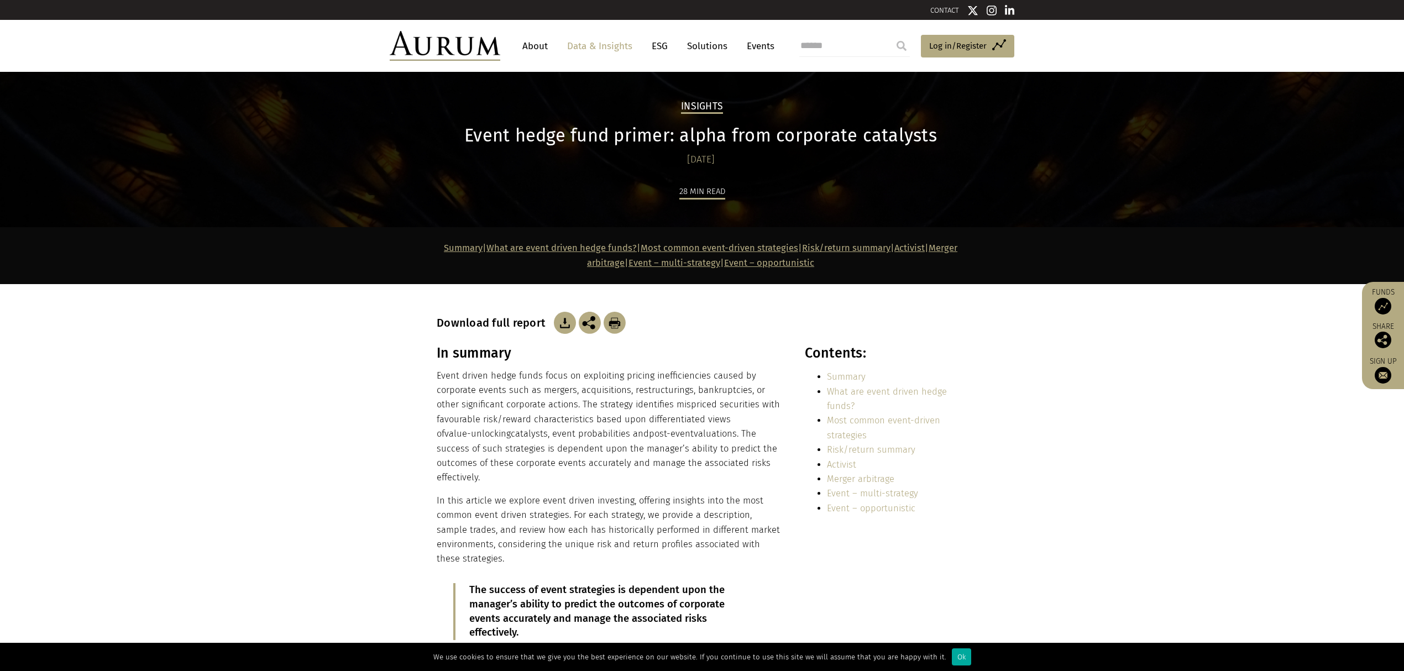
click at [521, 313] on h3 "Download full report" at bounding box center [494, 322] width 114 height 13
click at [521, 313] on img at bounding box center [565, 323] width 22 height 22
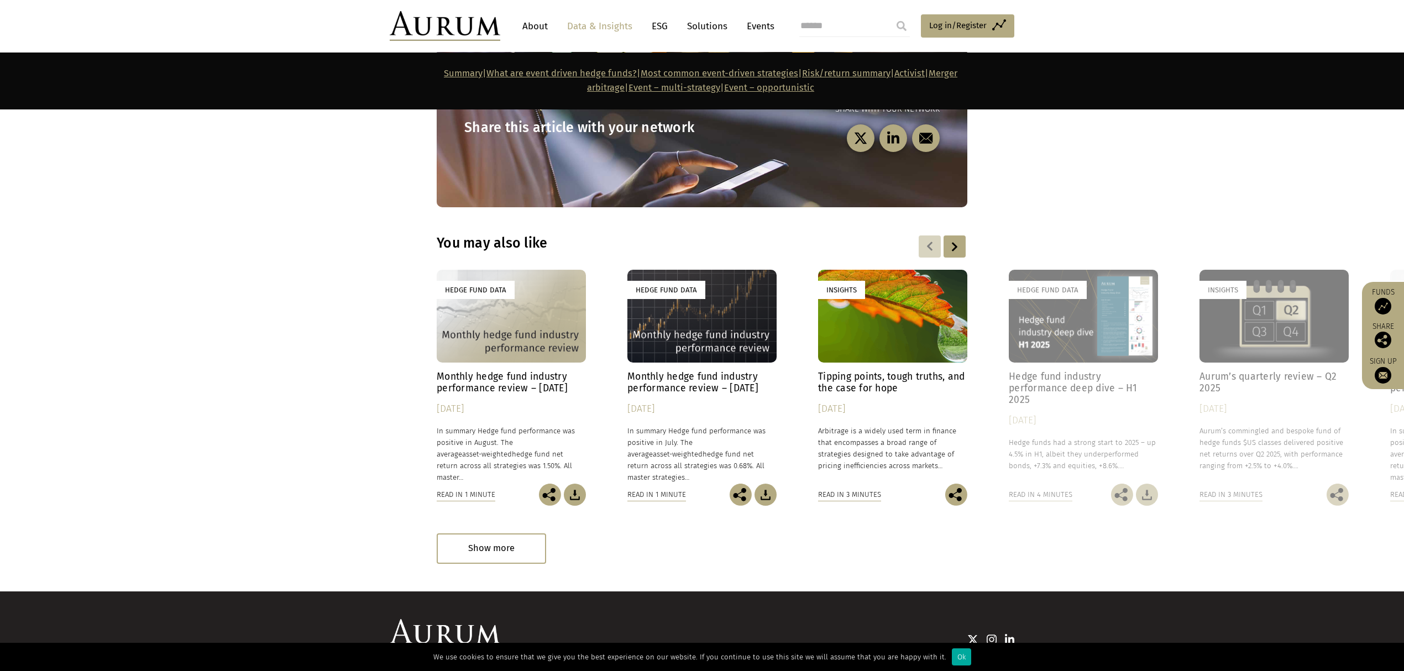
drag, startPoint x: 1140, startPoint y: 184, endPoint x: 985, endPoint y: 445, distance: 303.4
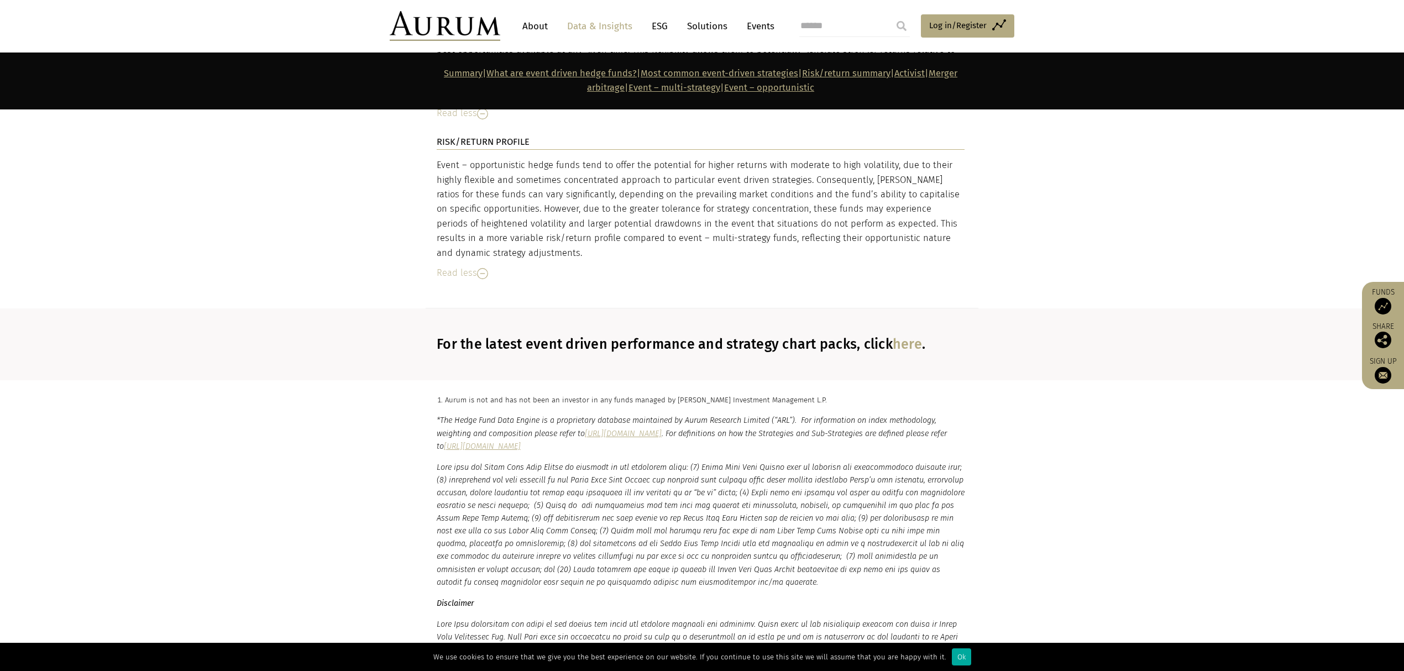
scroll to position [9289, 0]
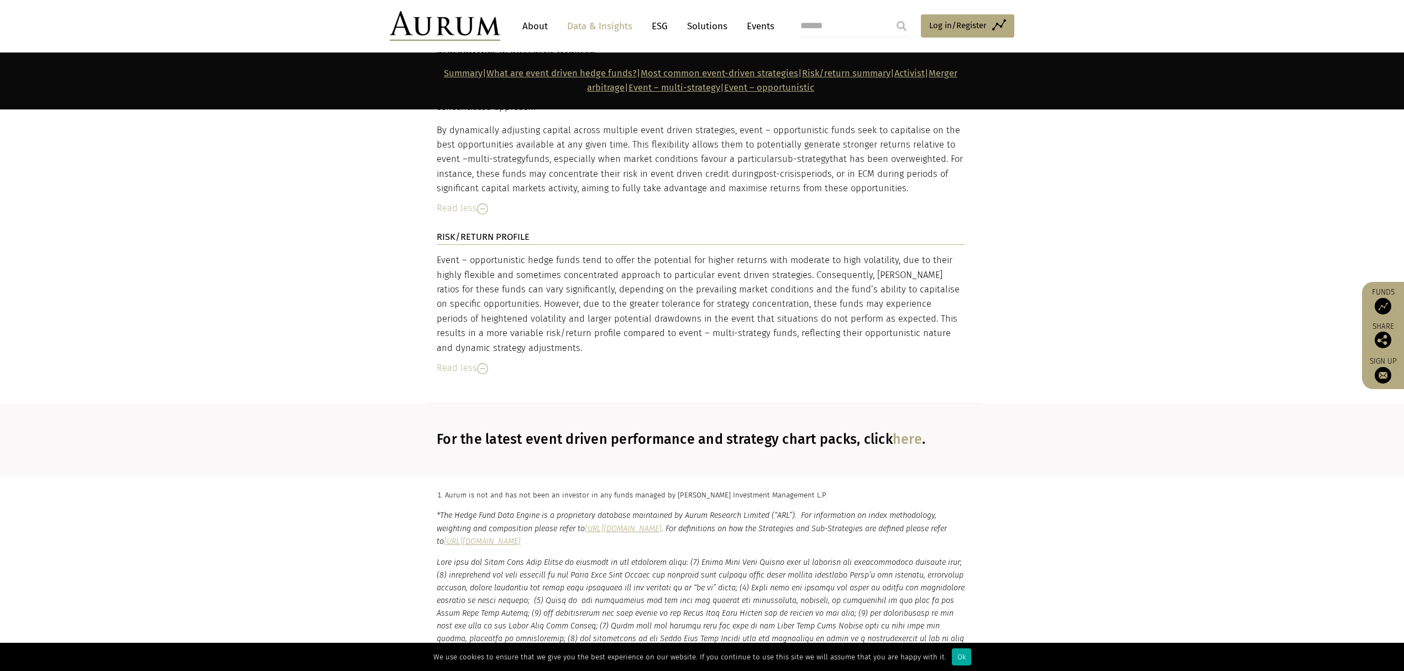
click at [521, 313] on link "here" at bounding box center [907, 439] width 29 height 17
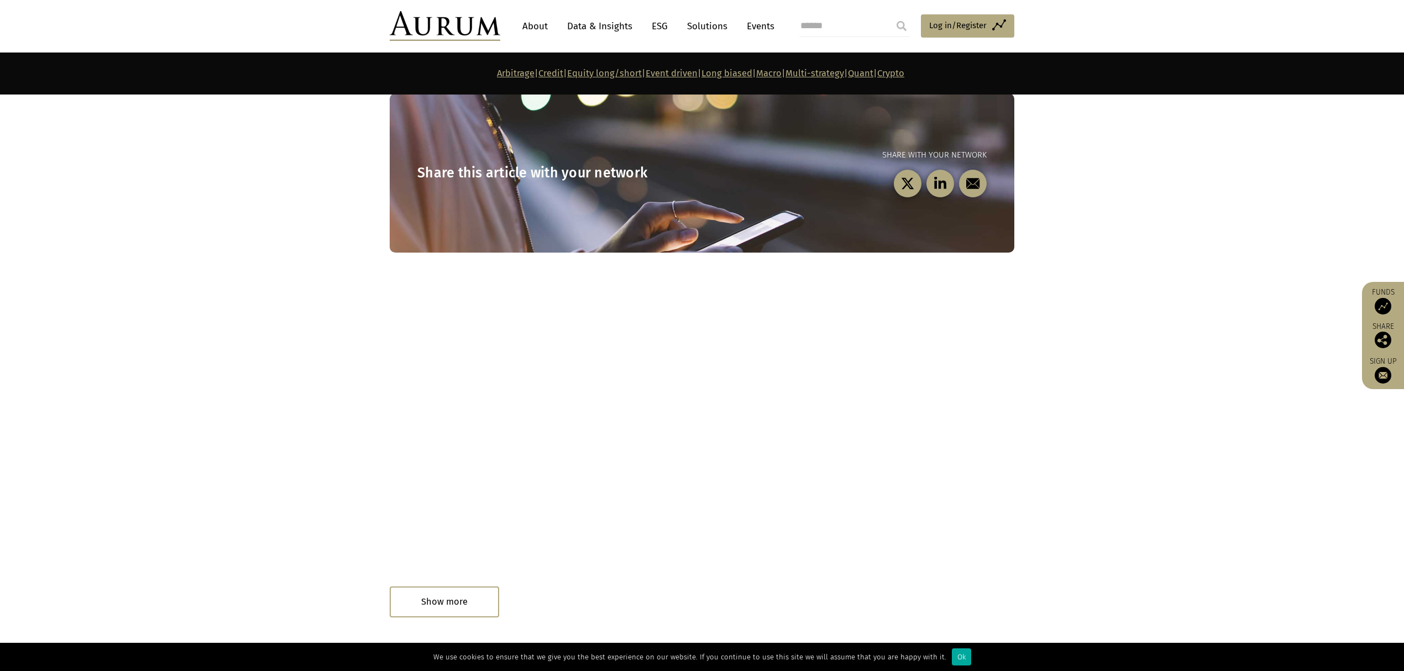
scroll to position [5936, 0]
